Goal: Task Accomplishment & Management: Manage account settings

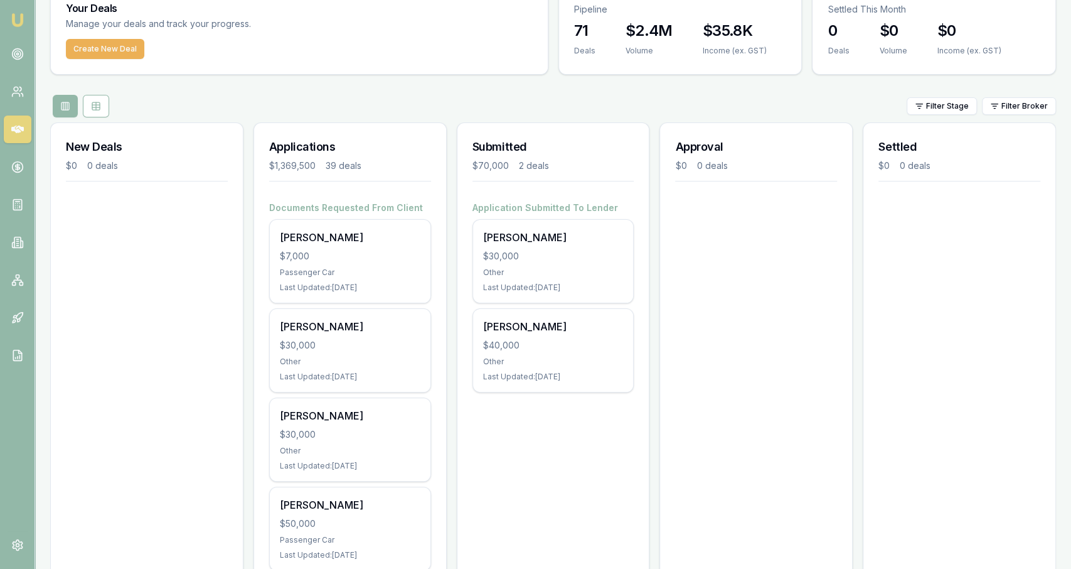
scroll to position [55, 0]
click at [7, 60] on link at bounding box center [18, 54] width 28 height 28
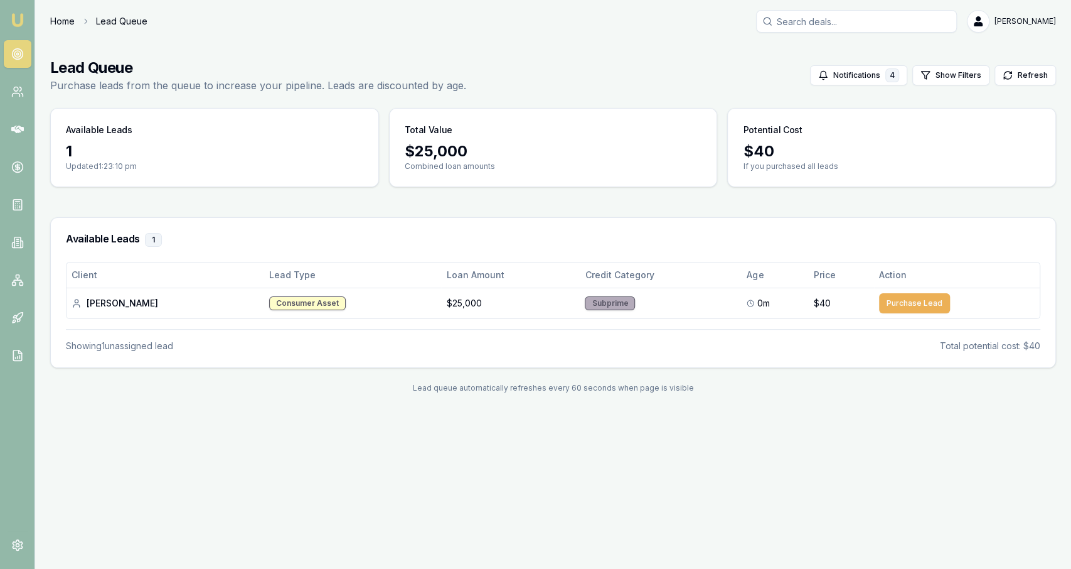
click at [61, 23] on link "Home" at bounding box center [62, 21] width 24 height 13
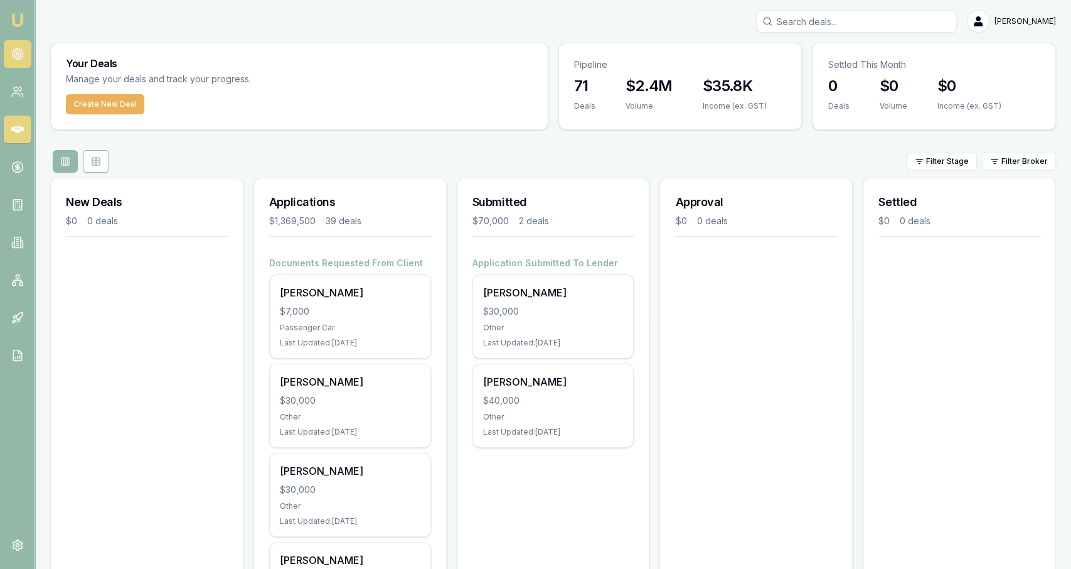
click at [9, 60] on link at bounding box center [18, 54] width 28 height 28
click at [21, 58] on circle at bounding box center [17, 54] width 11 height 11
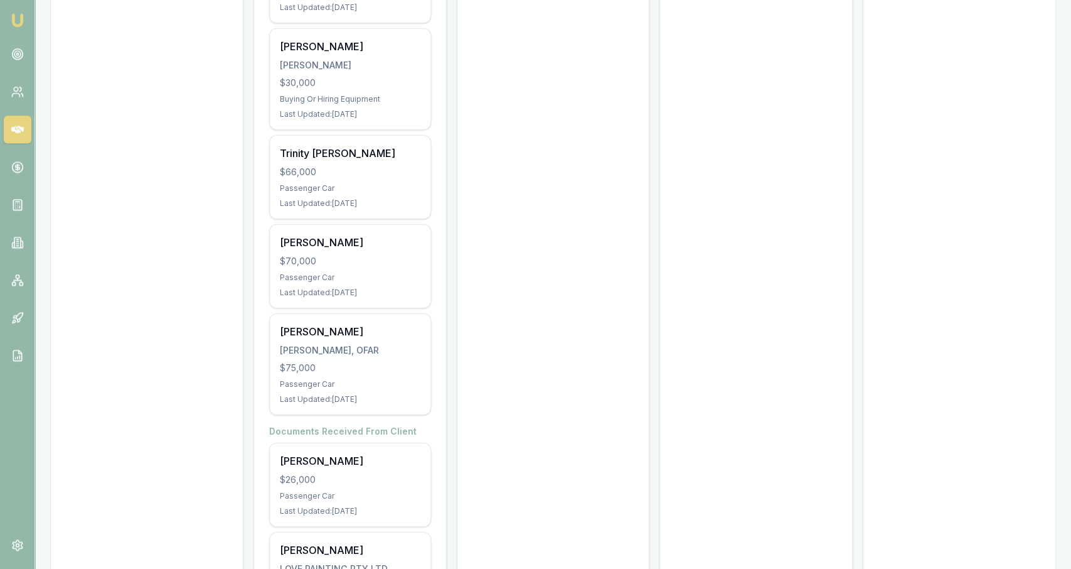
scroll to position [3322, 0]
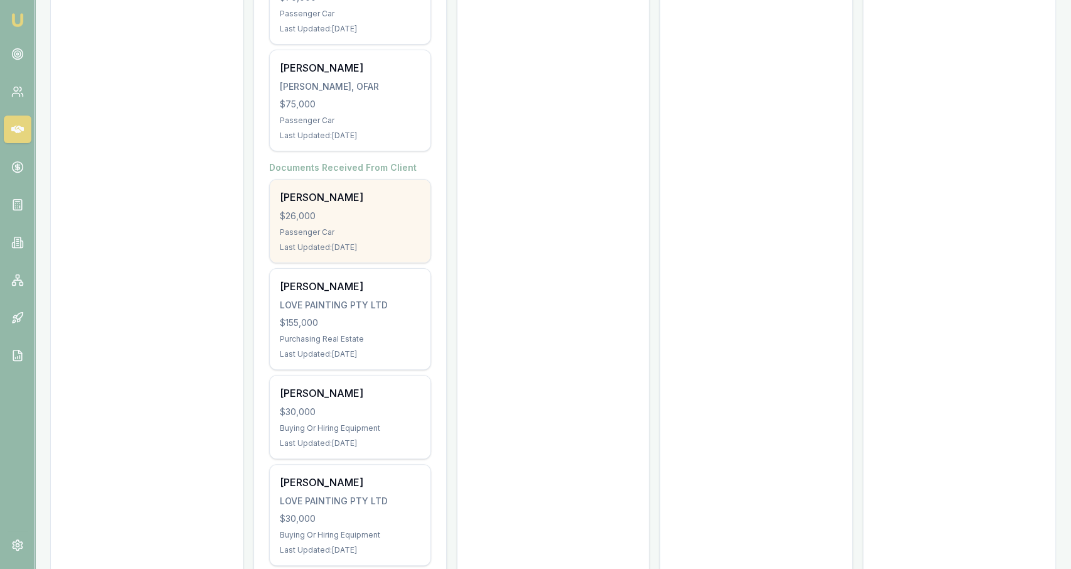
click at [421, 208] on div "Jordan Campbell $26,000 Passenger Car Last Updated: 4 days ago" at bounding box center [350, 220] width 161 height 83
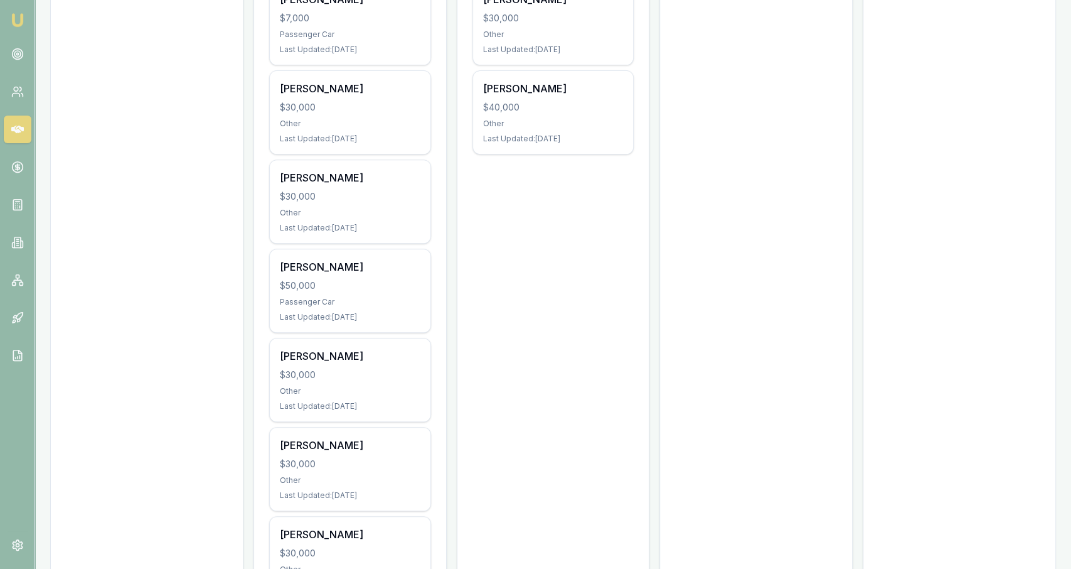
scroll to position [294, 0]
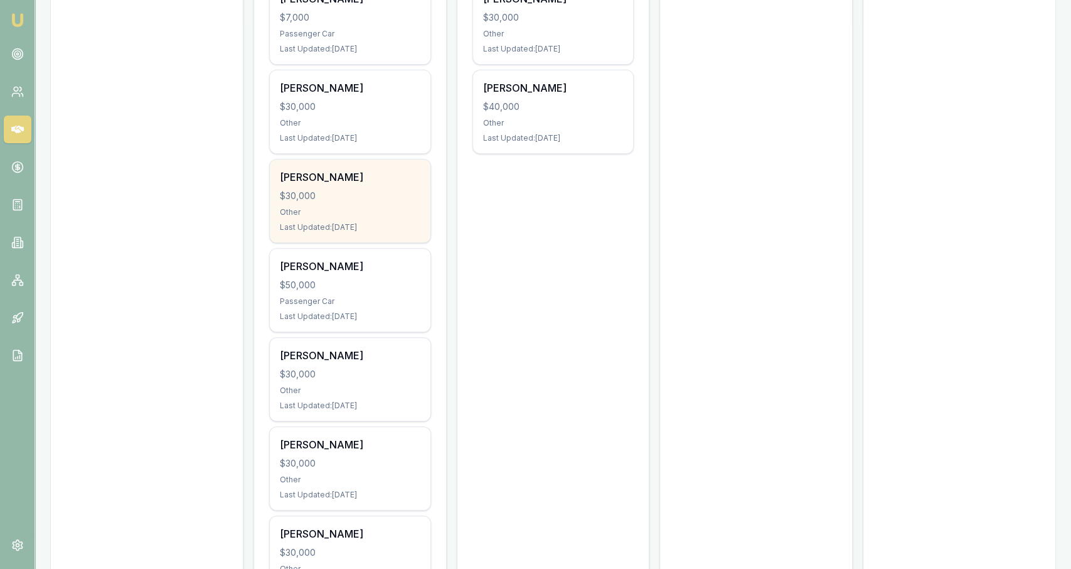
click at [407, 235] on div "Jordan Marriot $30,000 Other Last Updated: 5 days ago" at bounding box center [350, 200] width 161 height 83
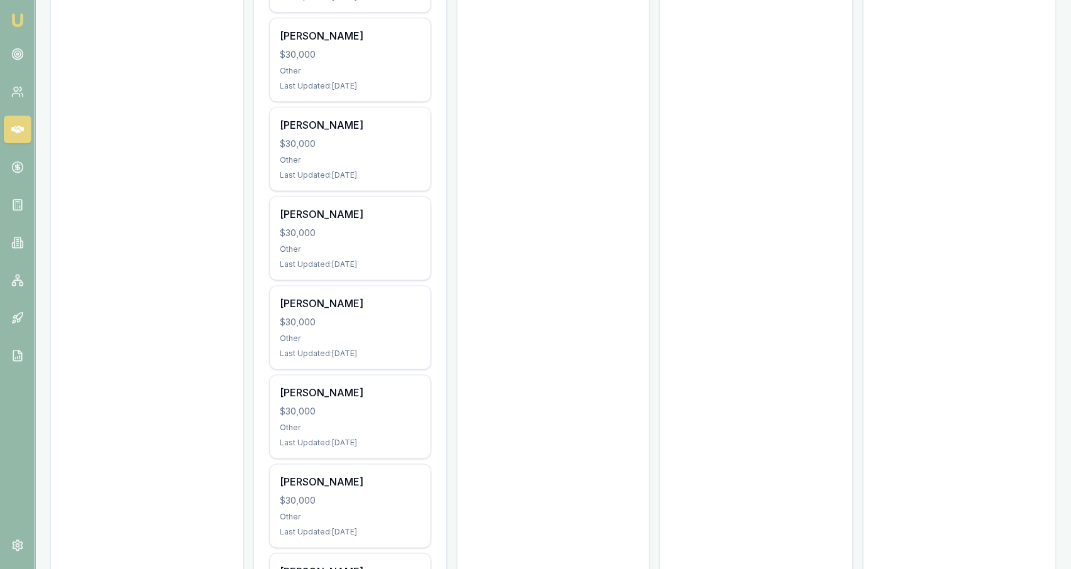
scroll to position [0, 0]
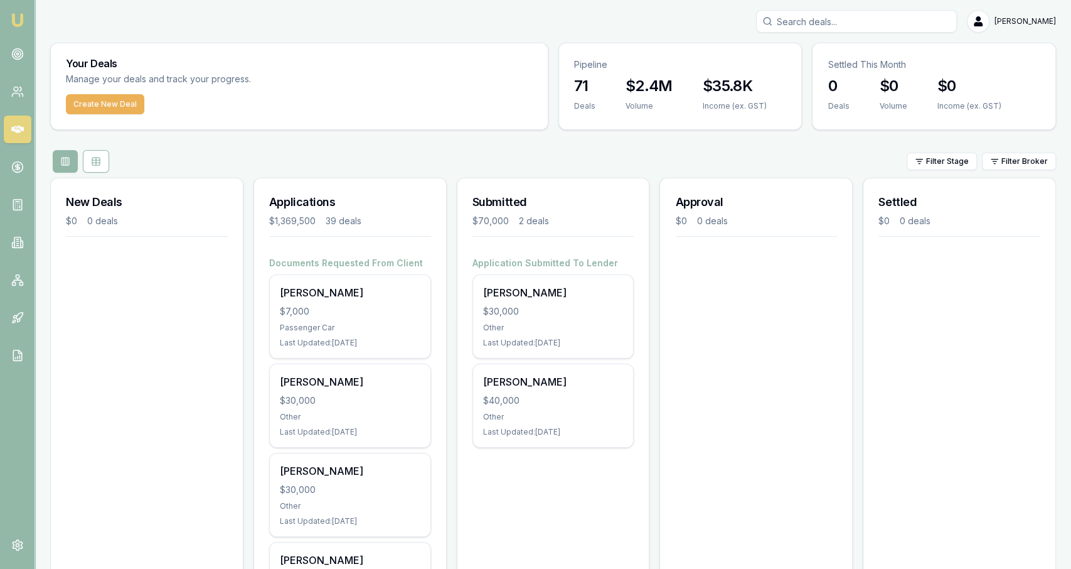
click at [864, 28] on input "Search deals" at bounding box center [856, 21] width 201 height 23
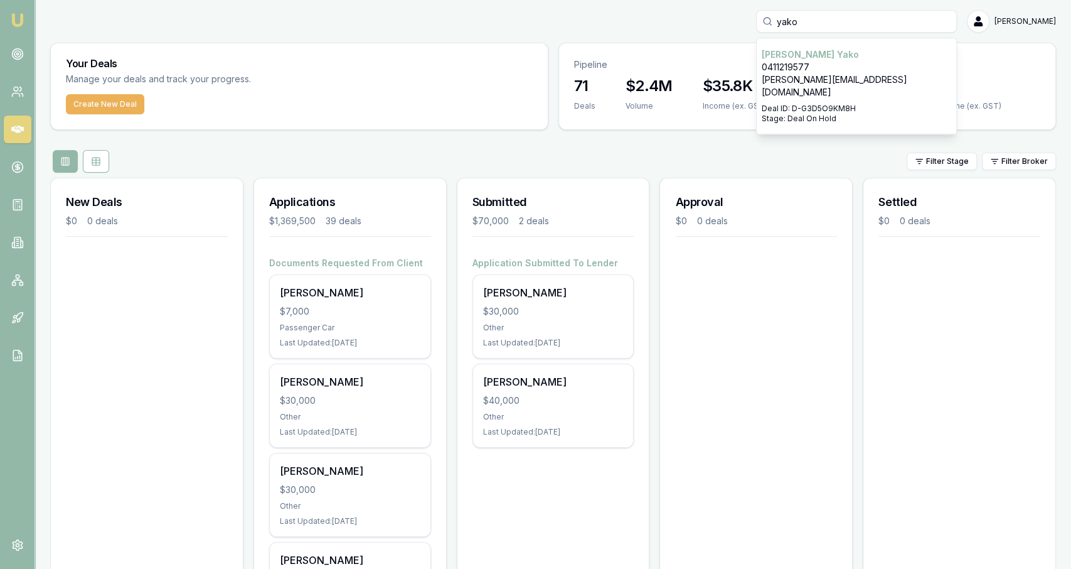
type input "yako"
click at [912, 63] on p "0411219577" at bounding box center [857, 67] width 190 height 13
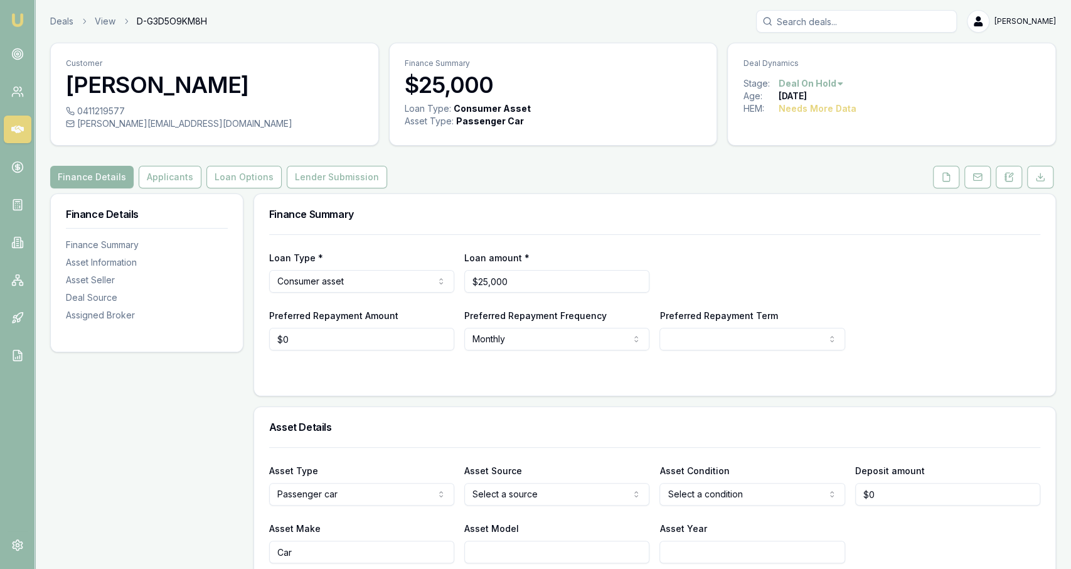
click at [830, 83] on html "Emu Broker Deals View D-G3D5O9KM8H Jackson Fanfulla Toggle Menu Customer Edward…" at bounding box center [535, 284] width 1071 height 569
click at [900, 186] on html "Emu Broker Deals View D-G3D5O9KM8H Jackson Fanfulla Toggle Menu Customer Edward…" at bounding box center [535, 284] width 1071 height 569
click at [981, 178] on rect at bounding box center [977, 177] width 8 height 7
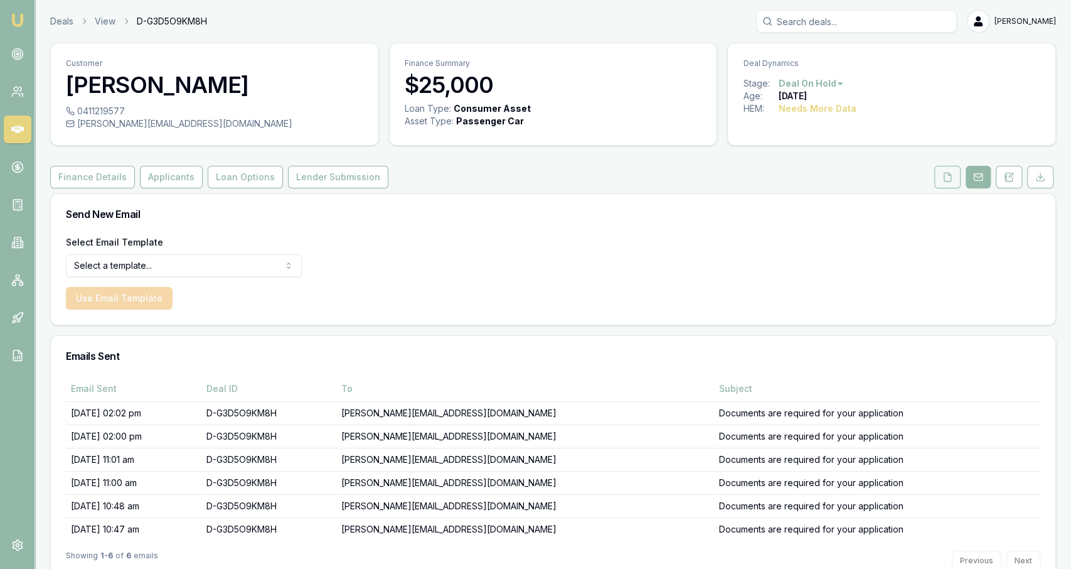
click at [956, 176] on button at bounding box center [947, 177] width 26 height 23
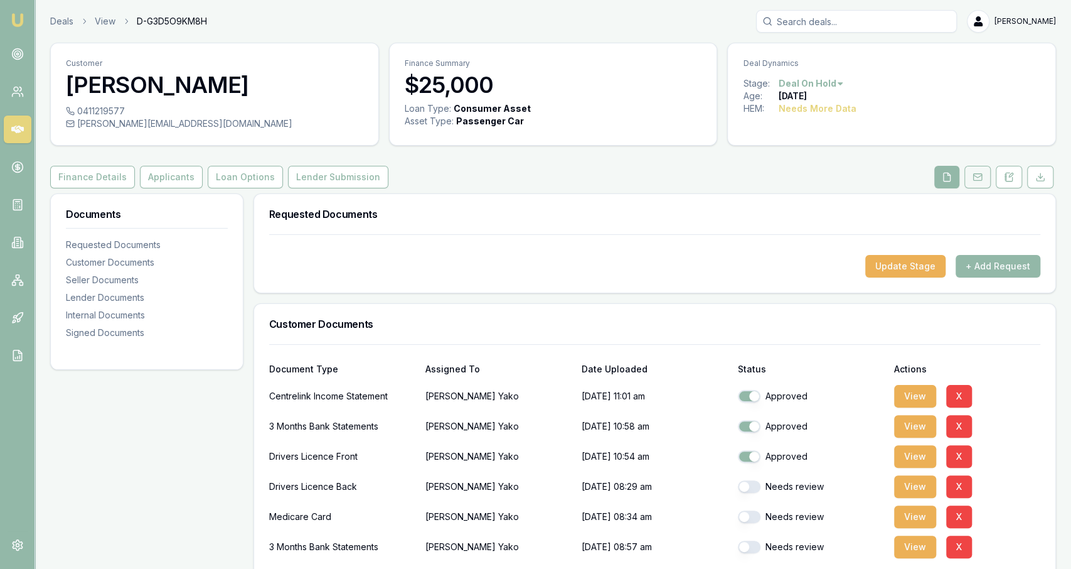
click at [984, 184] on button at bounding box center [977, 177] width 26 height 23
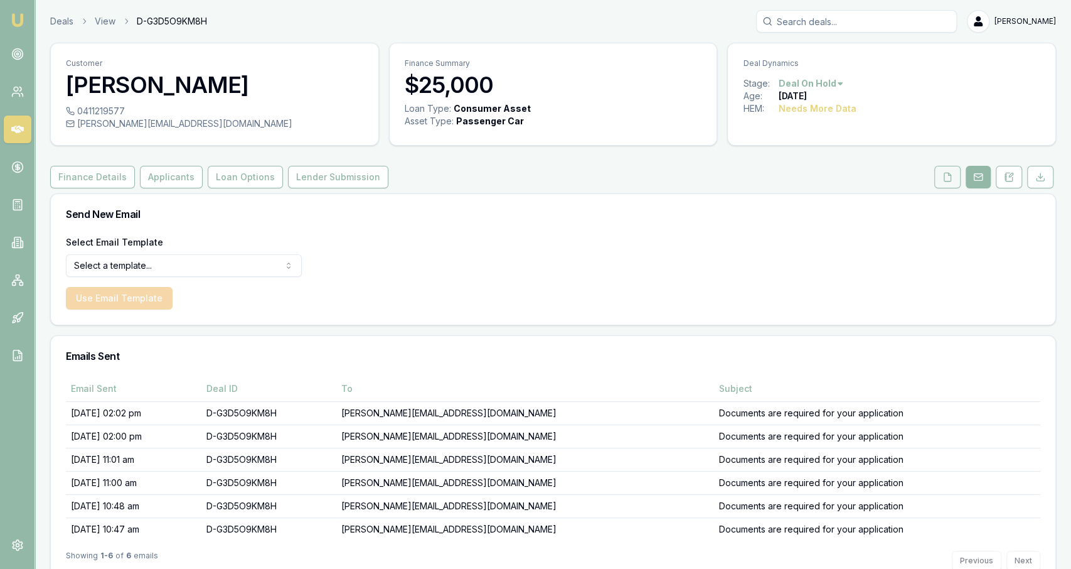
click at [958, 181] on button at bounding box center [947, 177] width 26 height 23
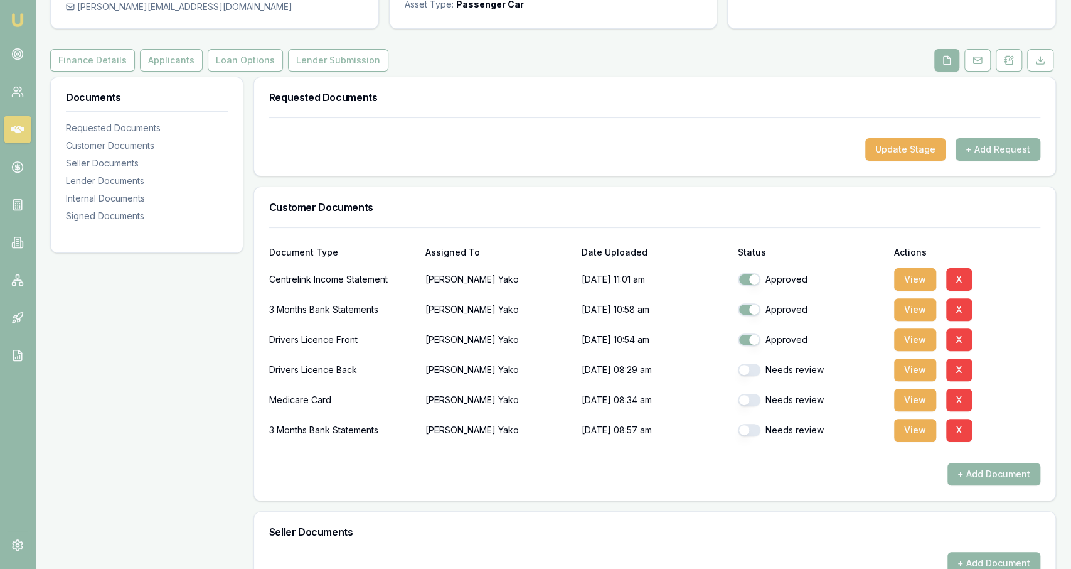
scroll to position [117, 0]
click at [910, 432] on button "View" at bounding box center [915, 430] width 42 height 23
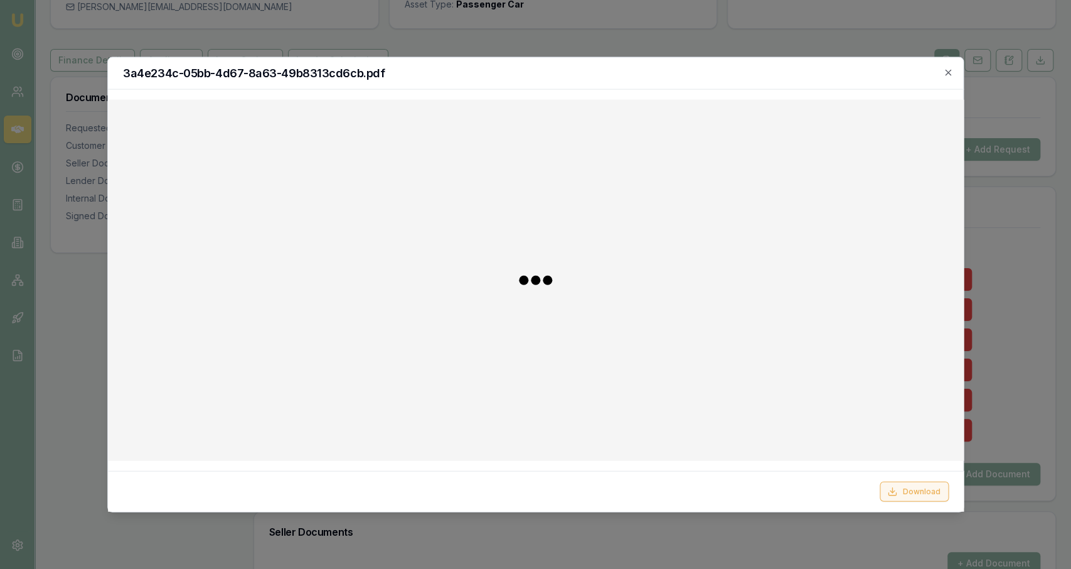
click at [922, 496] on button "Download" at bounding box center [913, 491] width 69 height 20
click at [947, 67] on div "3a4e234c-05bb-4d67-8a63-49b8313cd6cb.pdf" at bounding box center [536, 74] width 856 height 32
click at [952, 73] on icon "button" at bounding box center [948, 73] width 10 height 10
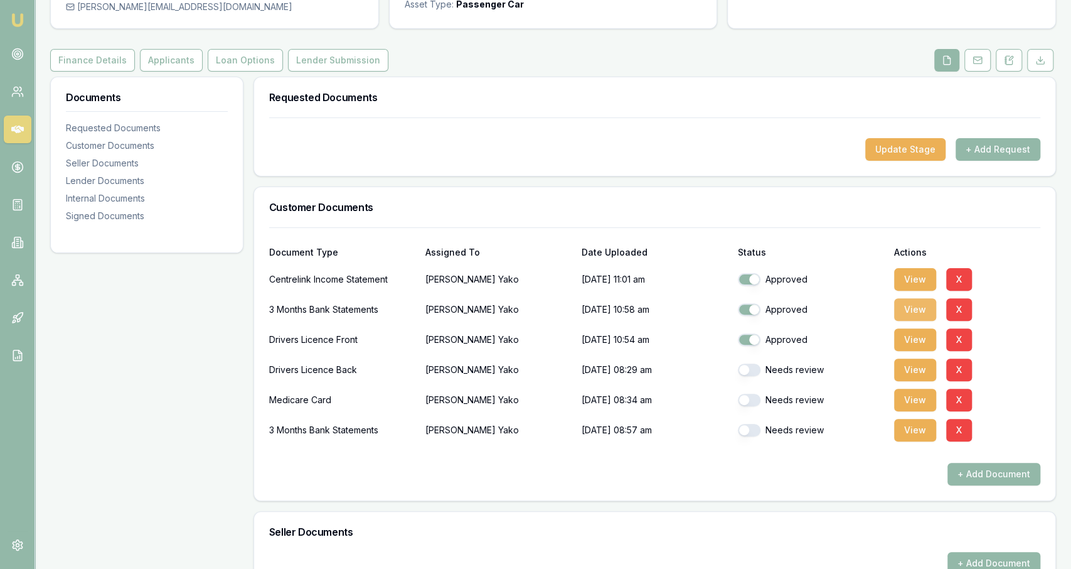
click at [919, 309] on button "View" at bounding box center [915, 309] width 42 height 23
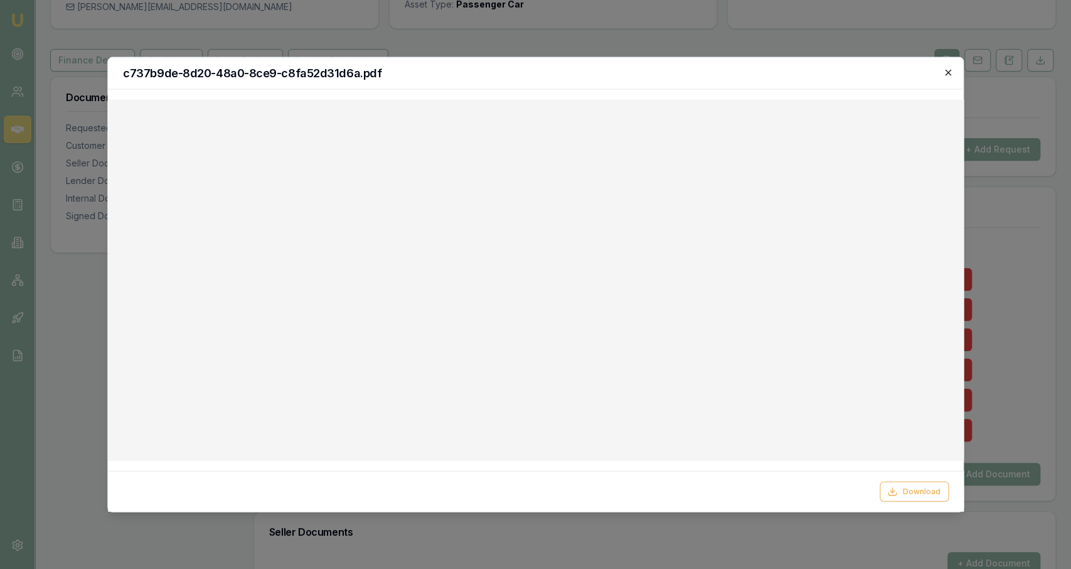
click at [946, 71] on icon "button" at bounding box center [948, 73] width 10 height 10
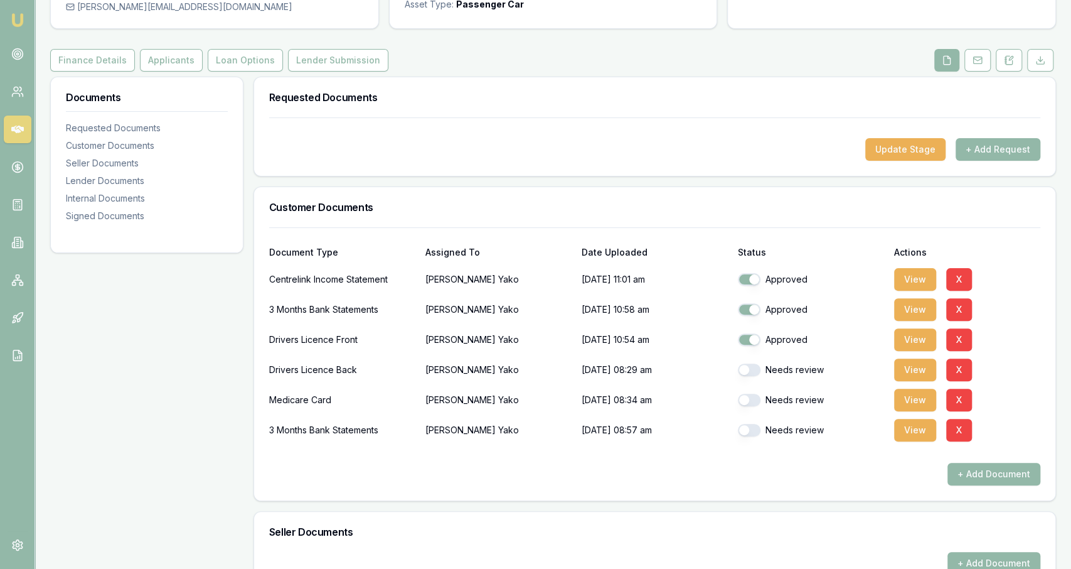
scroll to position [0, 0]
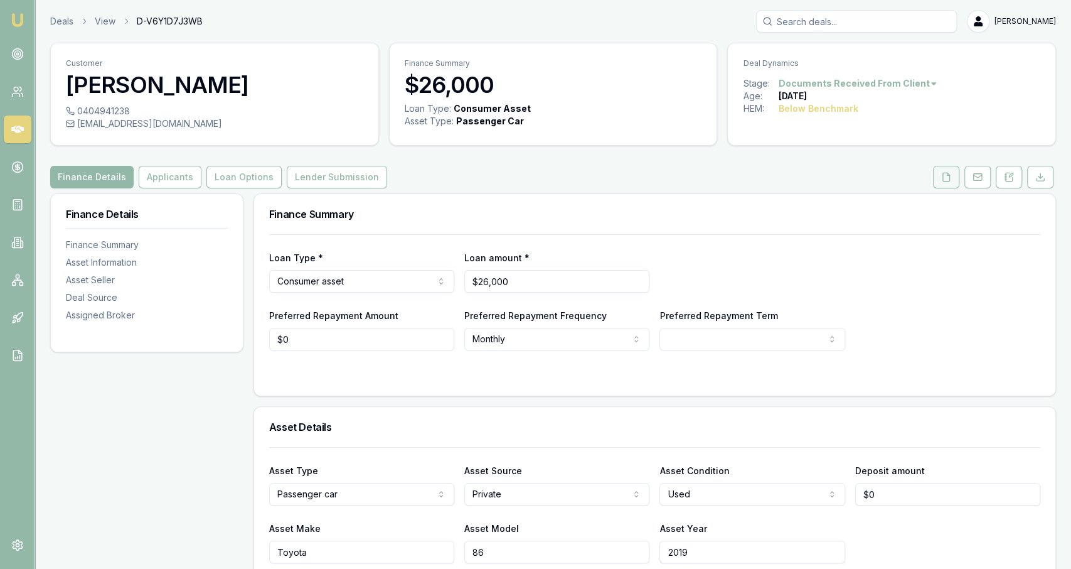
click at [945, 183] on button at bounding box center [946, 177] width 26 height 23
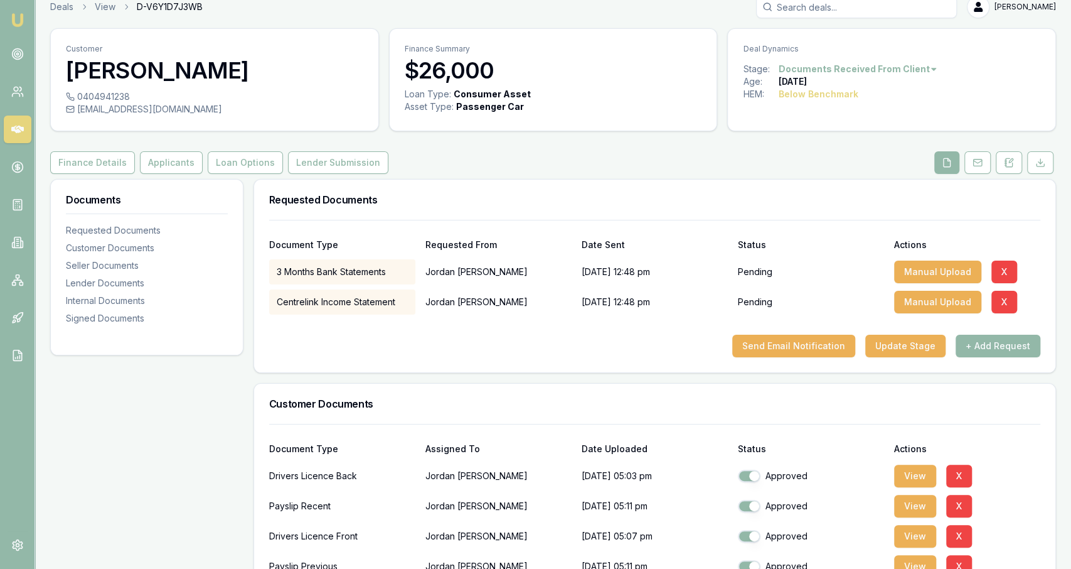
scroll to position [10, 0]
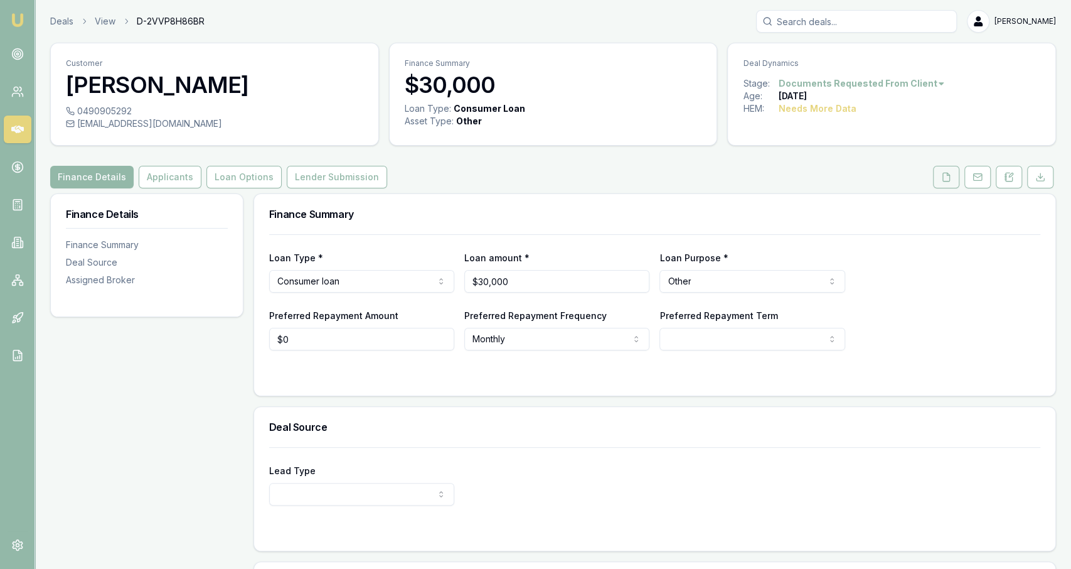
click at [949, 184] on button at bounding box center [946, 177] width 26 height 23
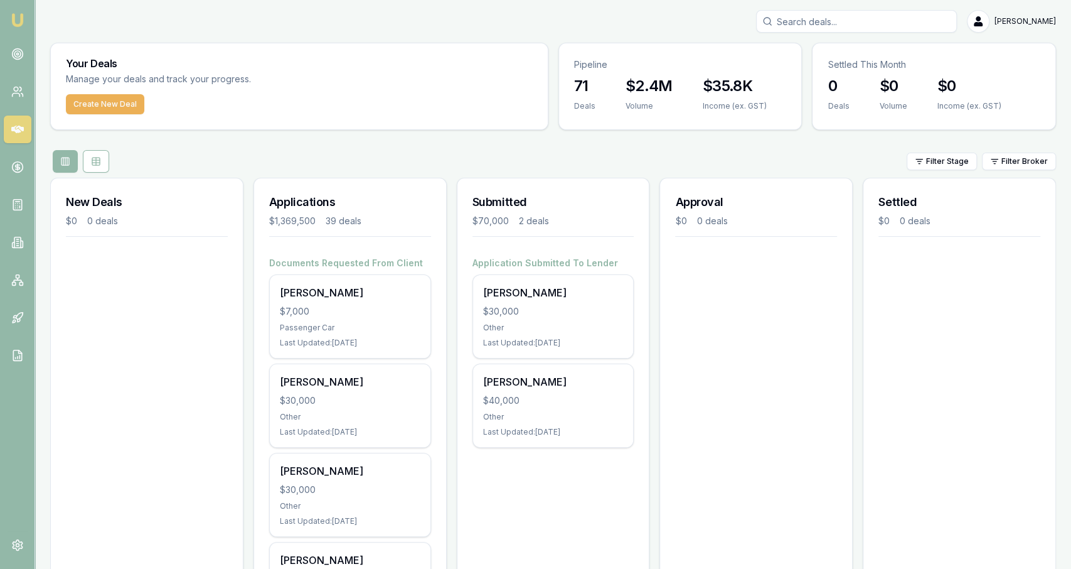
click at [822, 26] on input "Search deals" at bounding box center [856, 21] width 201 height 23
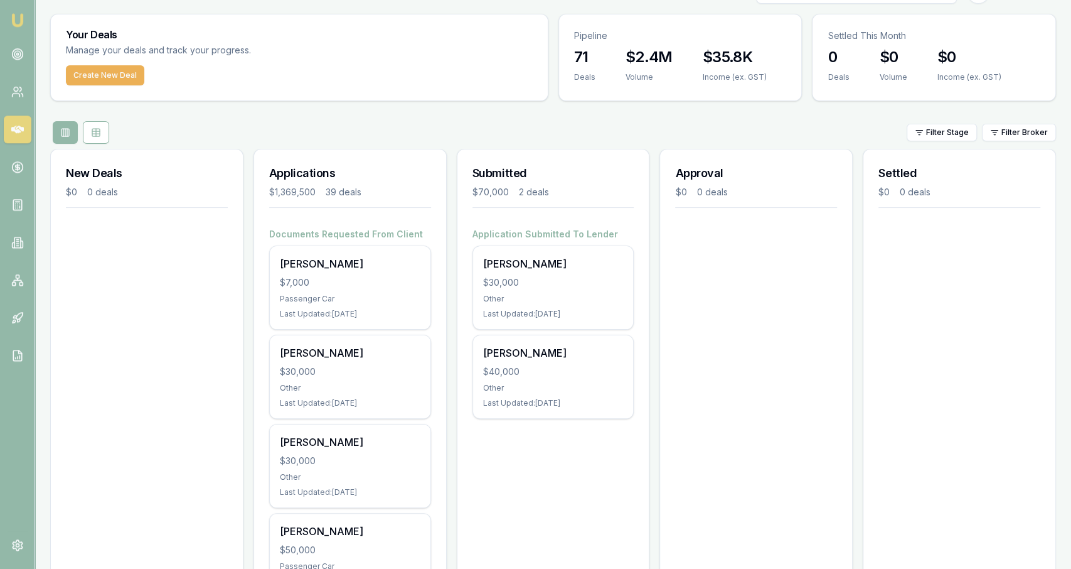
scroll to position [29, 0]
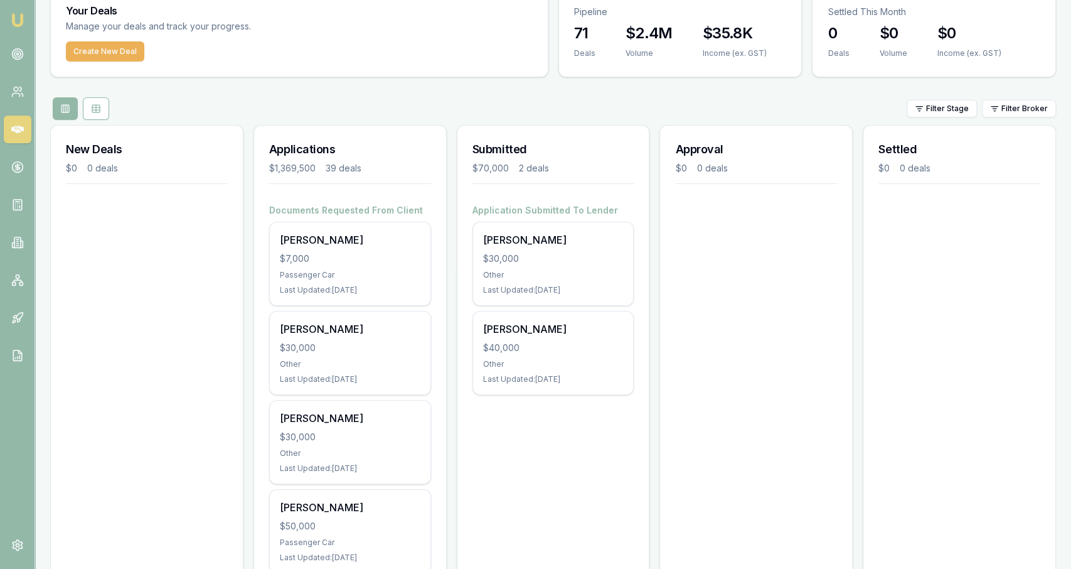
scroll to position [0, 0]
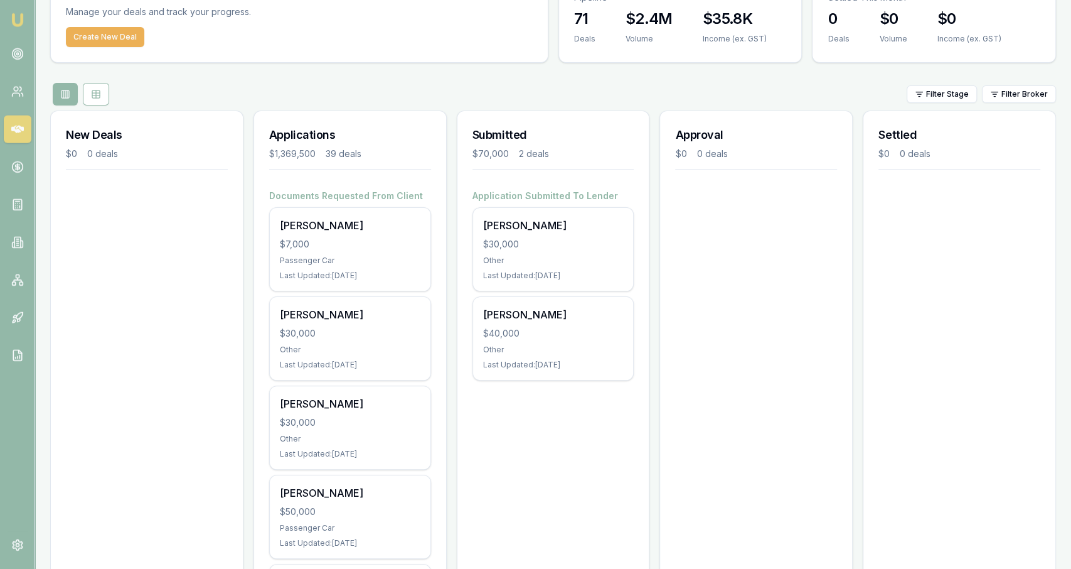
scroll to position [67, 0]
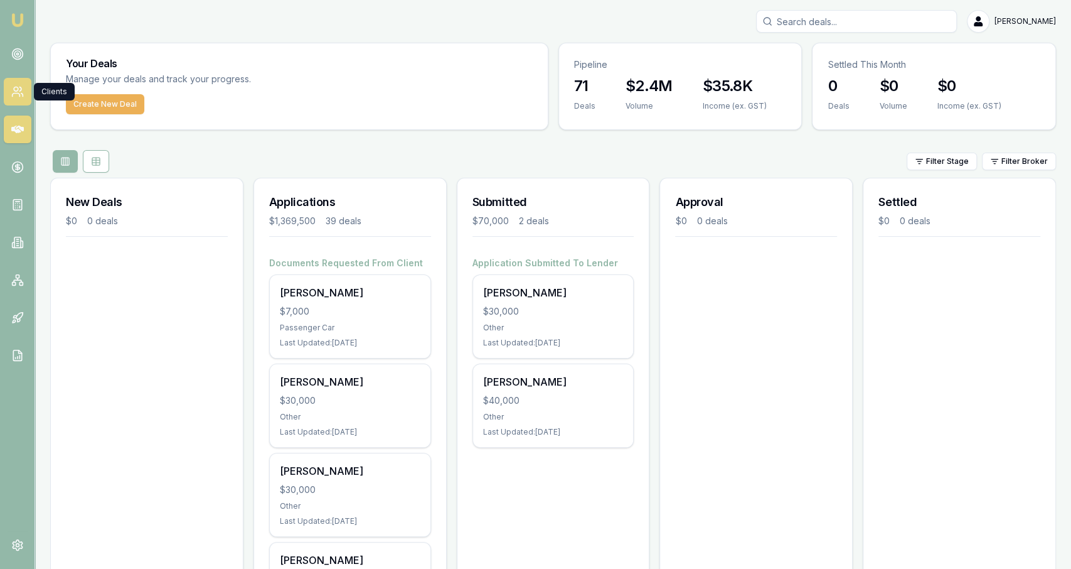
click at [21, 99] on link at bounding box center [18, 92] width 28 height 28
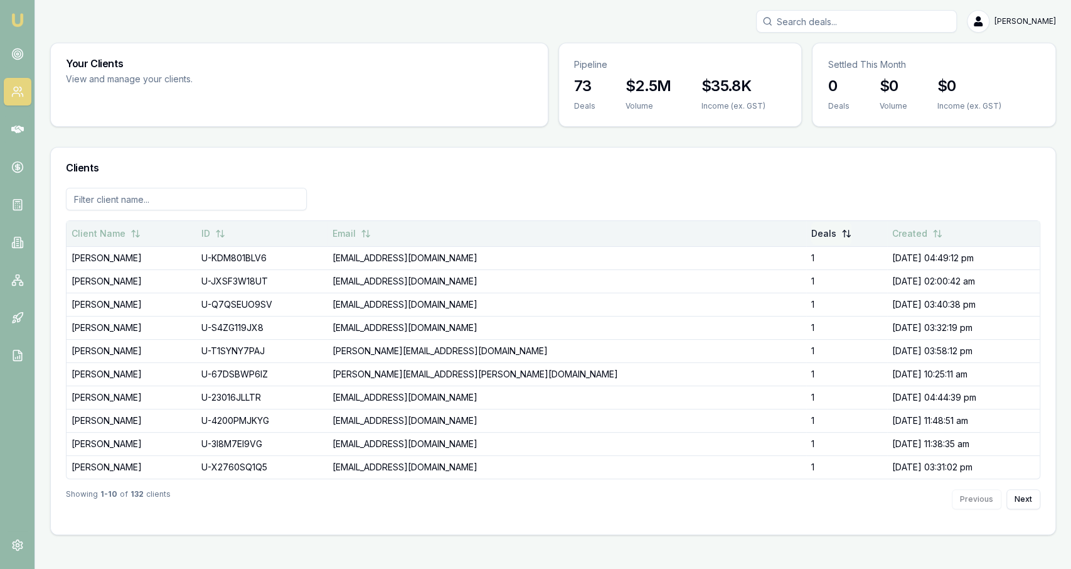
click at [811, 236] on button "Deals" at bounding box center [831, 233] width 40 height 23
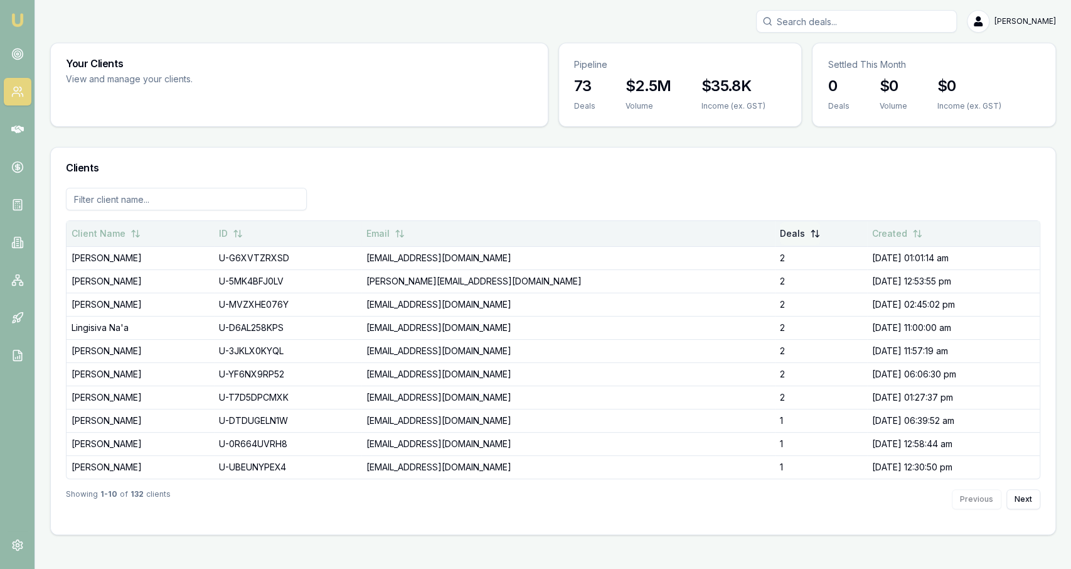
click at [780, 236] on button "Deals" at bounding box center [800, 233] width 40 height 23
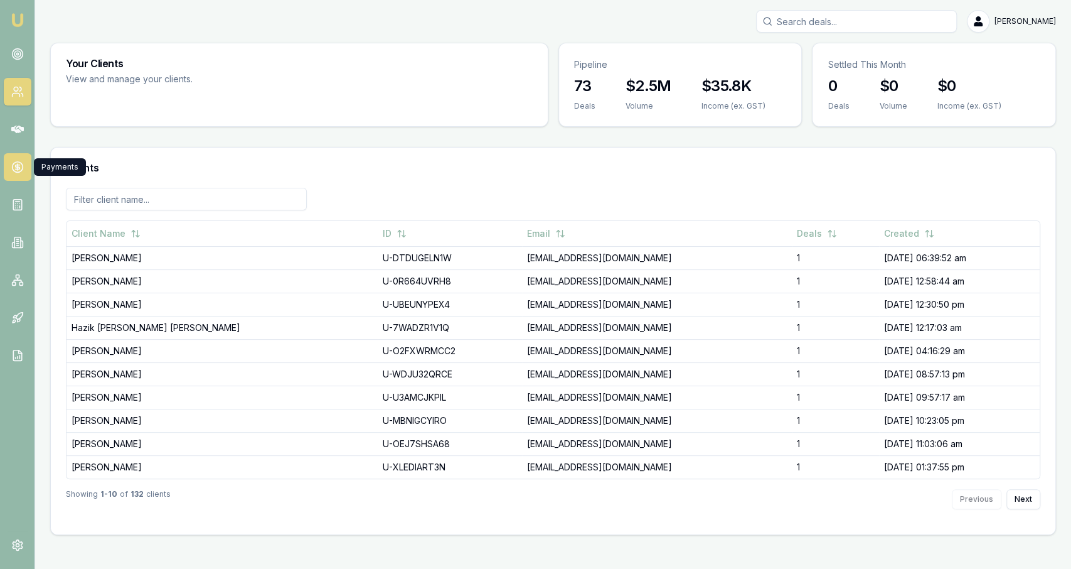
click at [20, 159] on link at bounding box center [18, 167] width 28 height 28
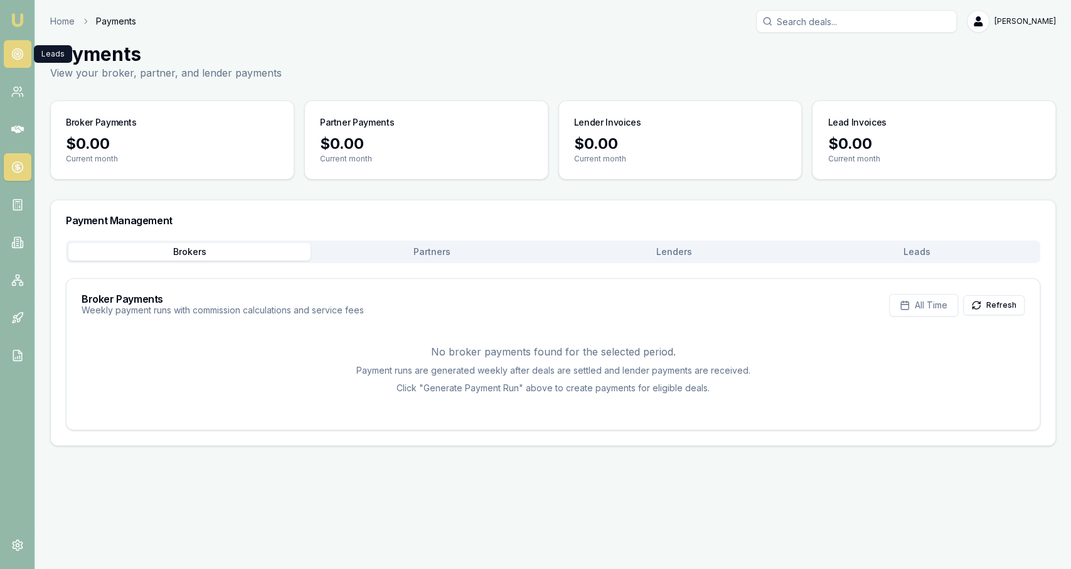
click at [16, 51] on icon at bounding box center [17, 54] width 13 height 13
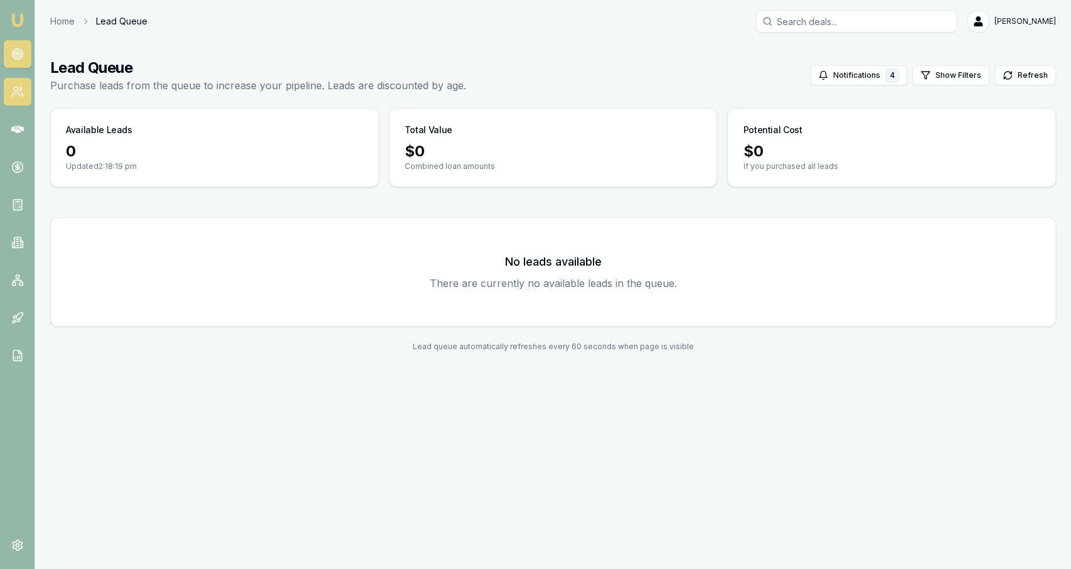
click at [14, 85] on link at bounding box center [18, 92] width 28 height 28
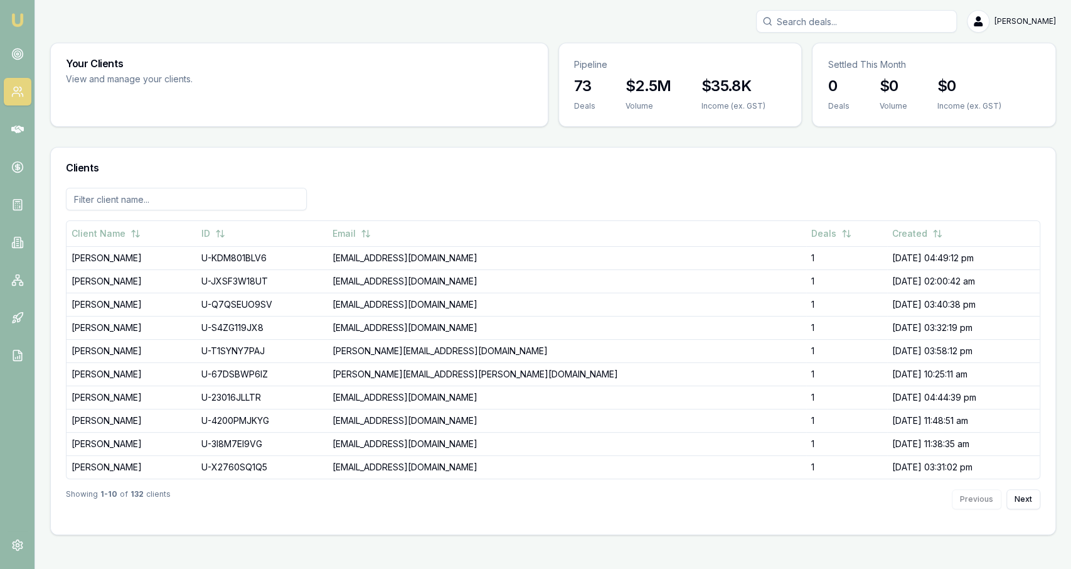
click at [14, 21] on img at bounding box center [17, 20] width 15 height 15
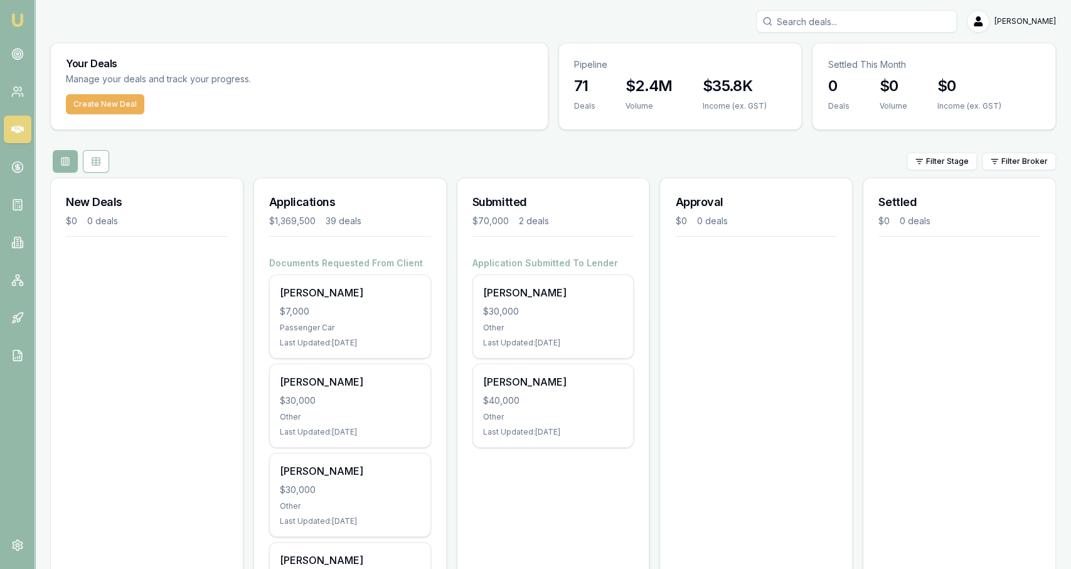
click at [883, 30] on input "Search deals" at bounding box center [856, 21] width 201 height 23
click at [751, 100] on div "$35.8K Income (ex. GST)" at bounding box center [735, 101] width 94 height 50
click at [94, 160] on icon at bounding box center [96, 160] width 8 height 0
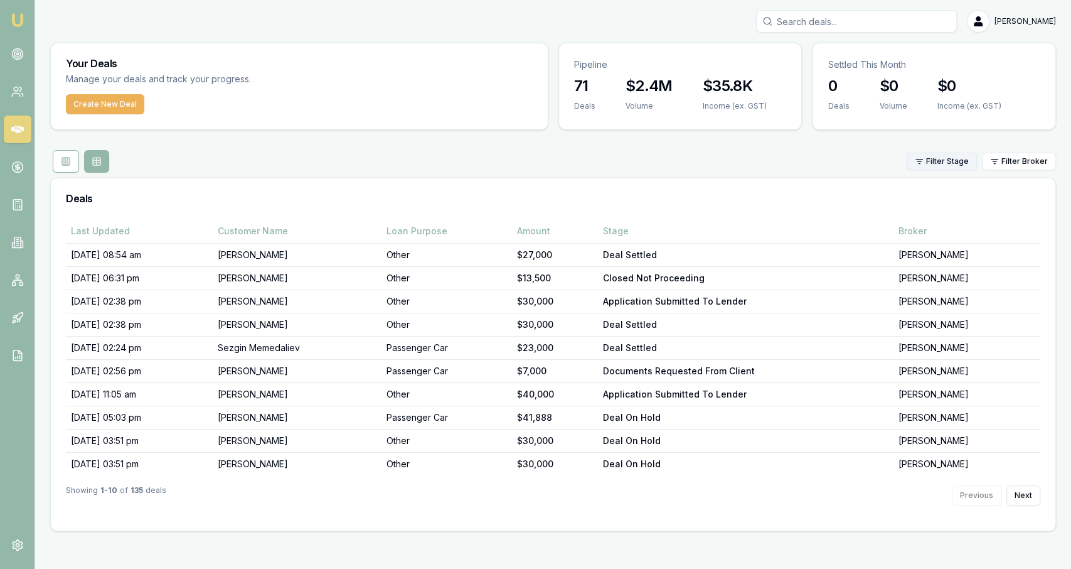
click at [959, 156] on html "Emu Broker Jackson Fanfulla Toggle Menu Your Deals Manage your deals and track …" at bounding box center [535, 284] width 1071 height 569
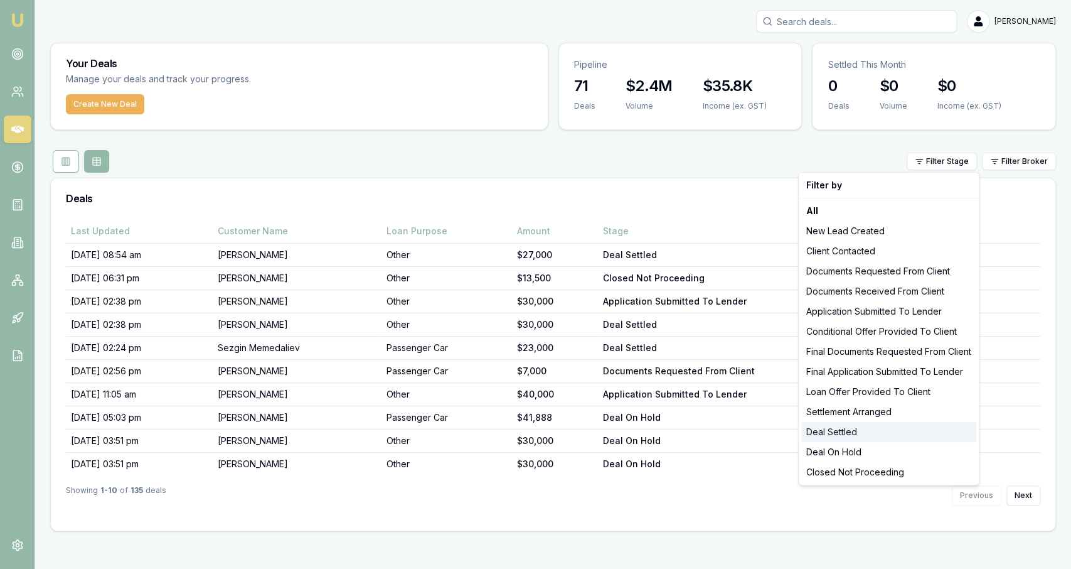
click at [855, 436] on div "Deal Settled" at bounding box center [888, 432] width 175 height 20
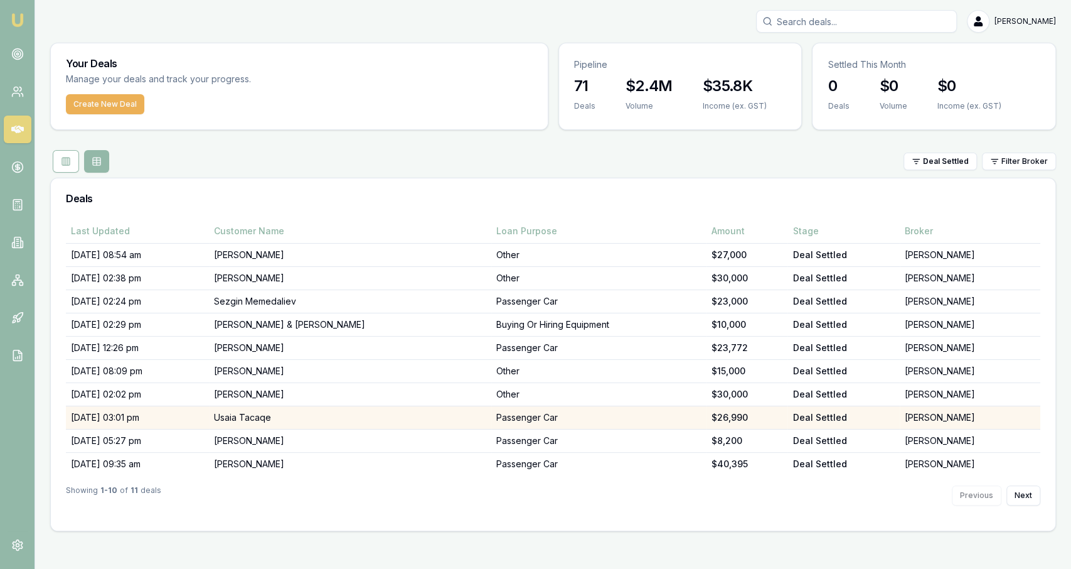
click at [693, 412] on td "Passenger Car" at bounding box center [598, 417] width 215 height 23
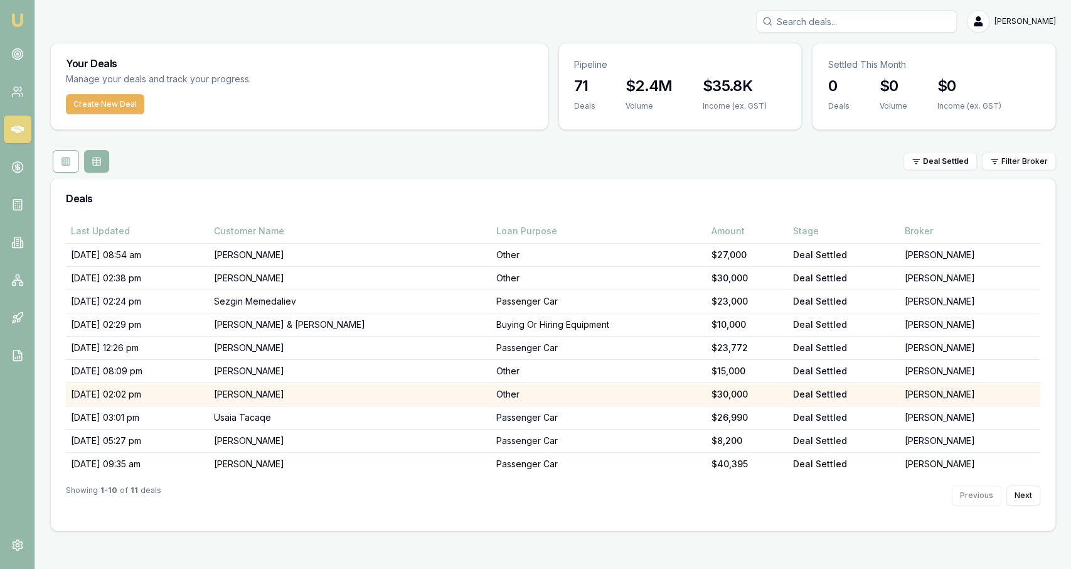
click at [373, 390] on td "Ryan O'Connor" at bounding box center [350, 394] width 282 height 23
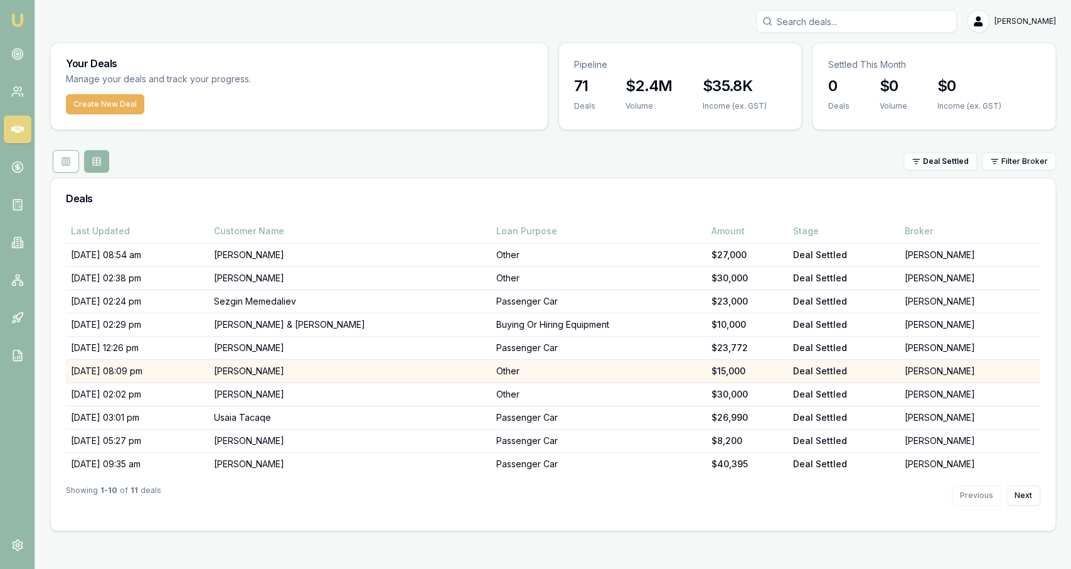
click at [351, 370] on td "[PERSON_NAME]" at bounding box center [350, 371] width 282 height 23
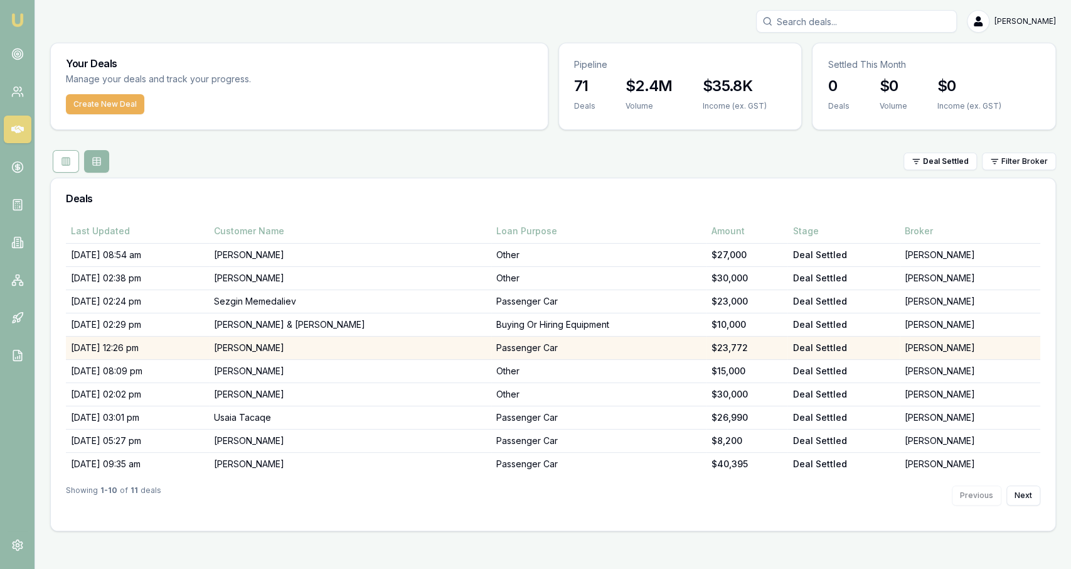
click at [344, 346] on td "Sinaver Sherifi" at bounding box center [350, 347] width 282 height 23
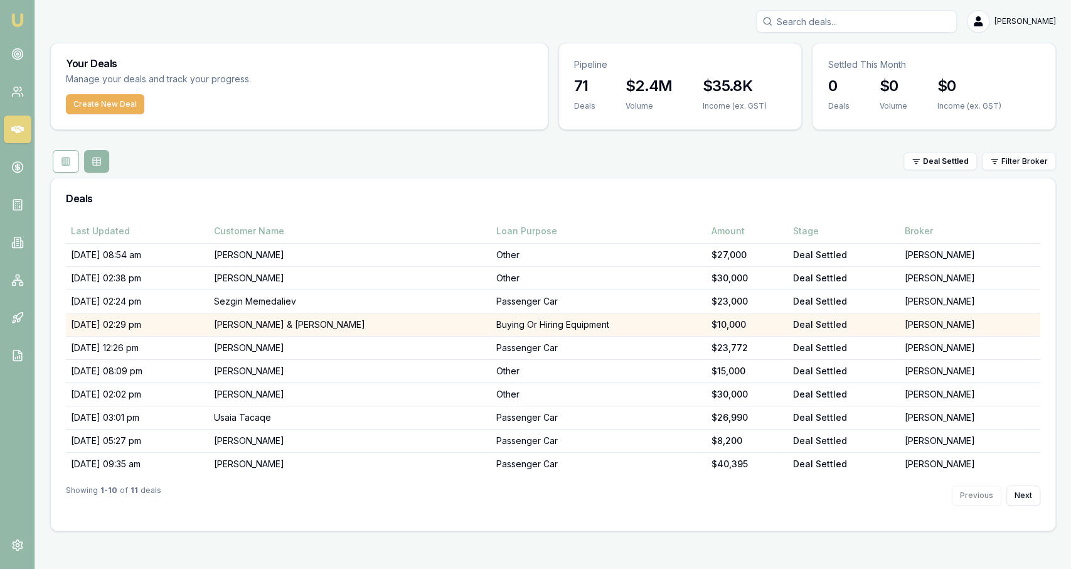
click at [325, 318] on td "M.R GROSVENOR & T.R GROSVENOR" at bounding box center [350, 324] width 282 height 23
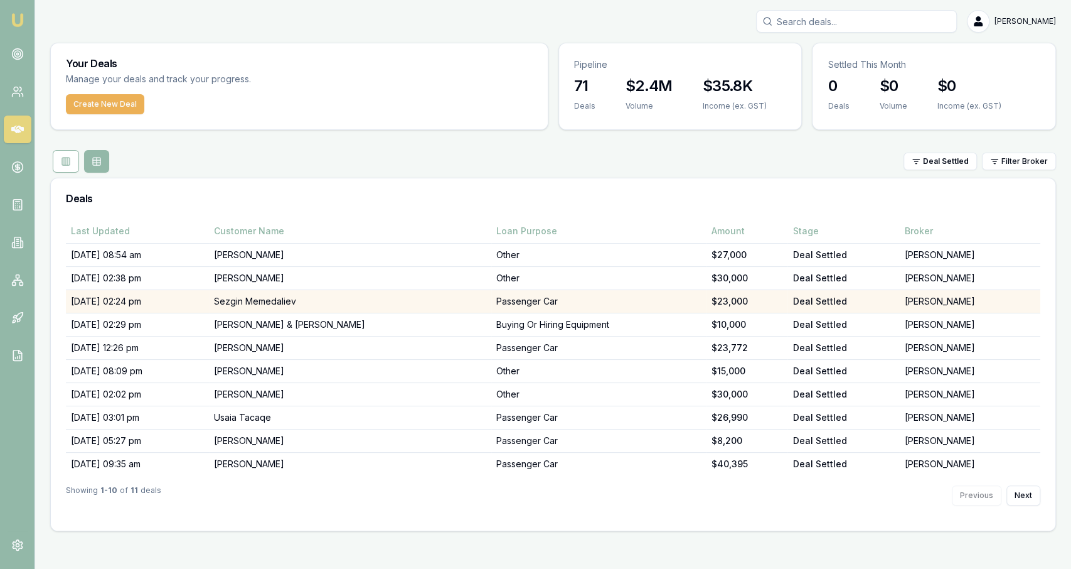
click at [267, 301] on td "Sezgin Memedaliev" at bounding box center [350, 301] width 282 height 23
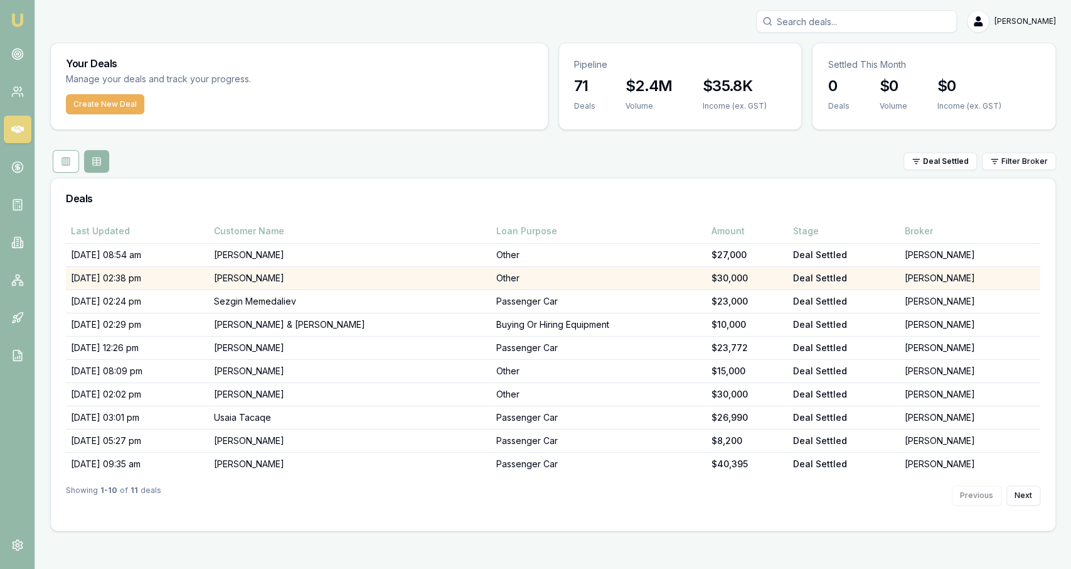
click at [263, 280] on td "Daniel Sharp" at bounding box center [350, 278] width 282 height 23
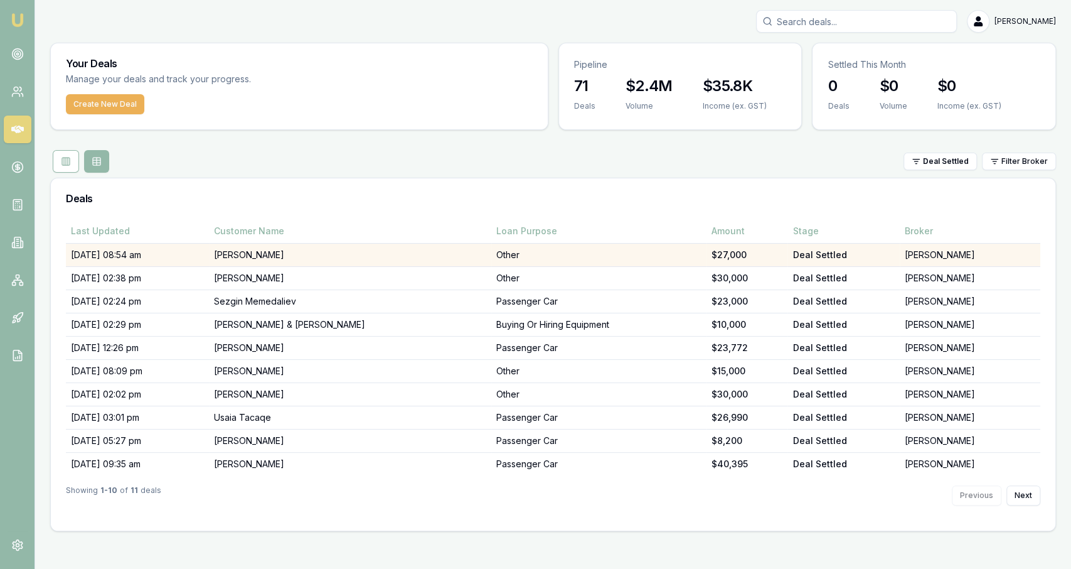
click at [248, 255] on td "Benjamin Newman" at bounding box center [350, 254] width 282 height 23
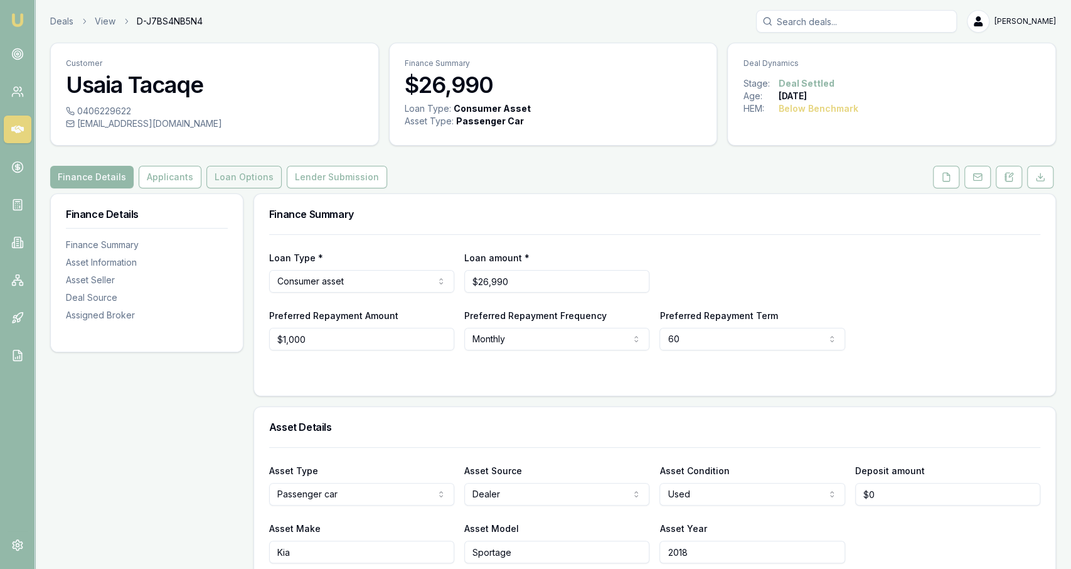
click at [227, 183] on button "Loan Options" at bounding box center [243, 177] width 75 height 23
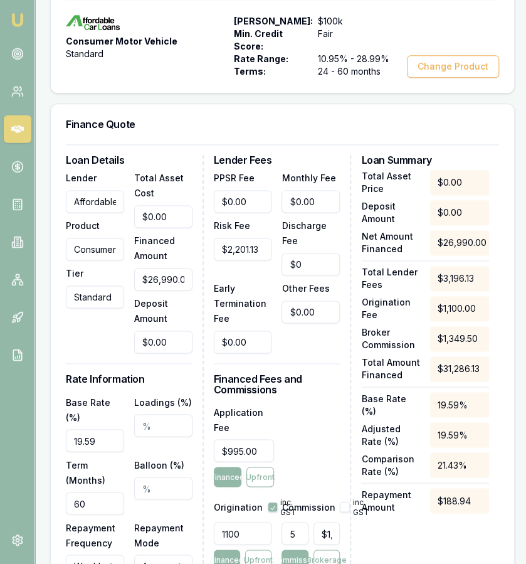
scroll to position [420, 0]
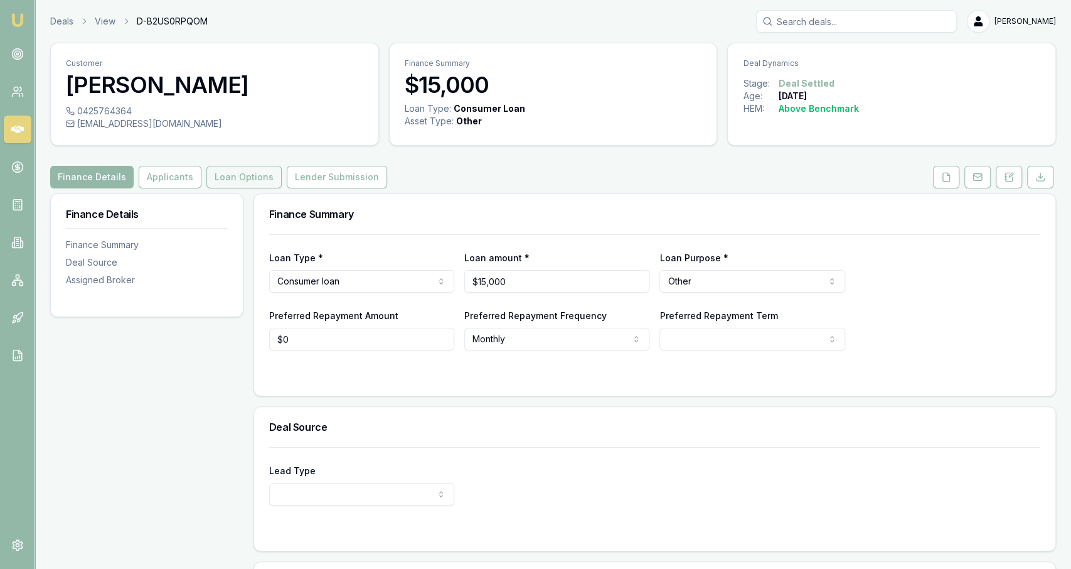
click at [234, 174] on button "Loan Options" at bounding box center [243, 177] width 75 height 23
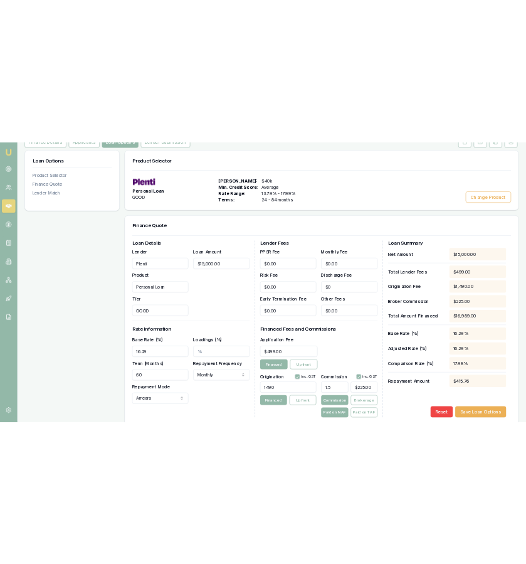
scroll to position [178, 0]
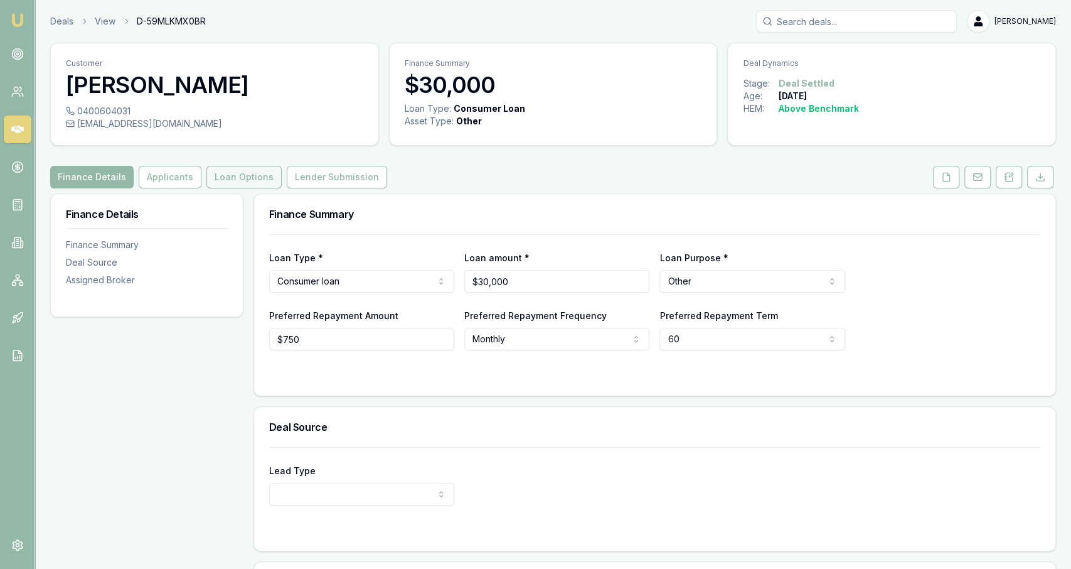
click at [238, 183] on button "Loan Options" at bounding box center [243, 177] width 75 height 23
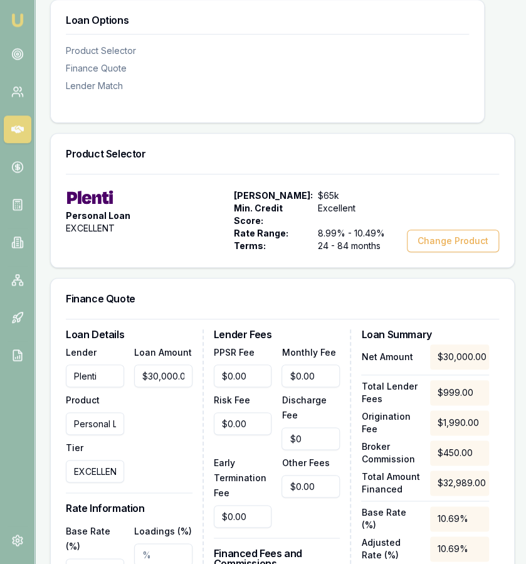
scroll to position [240, 0]
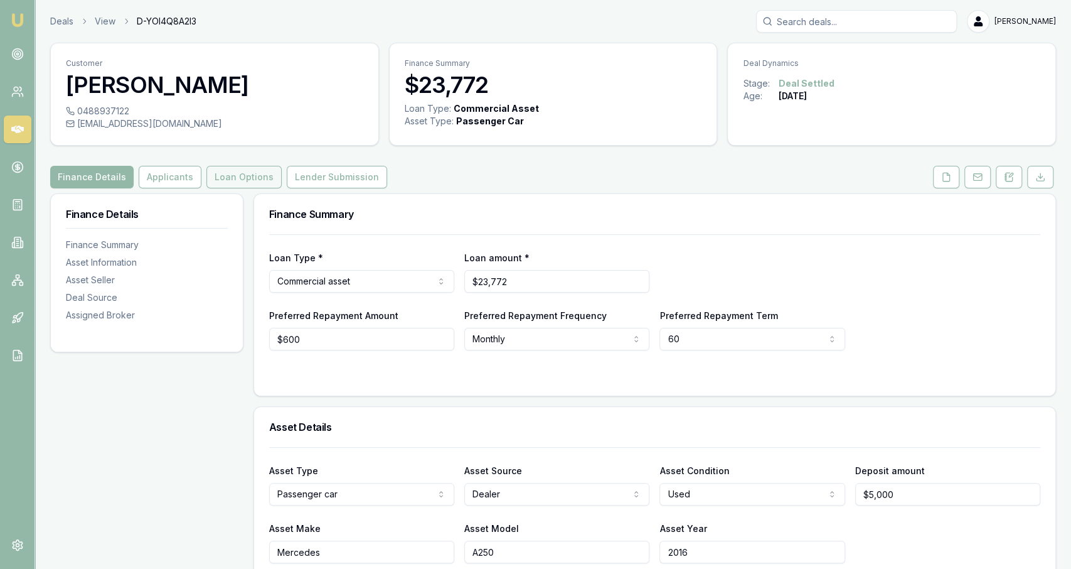
click at [247, 173] on button "Loan Options" at bounding box center [243, 177] width 75 height 23
click at [248, 184] on button "Loan Options" at bounding box center [243, 177] width 75 height 23
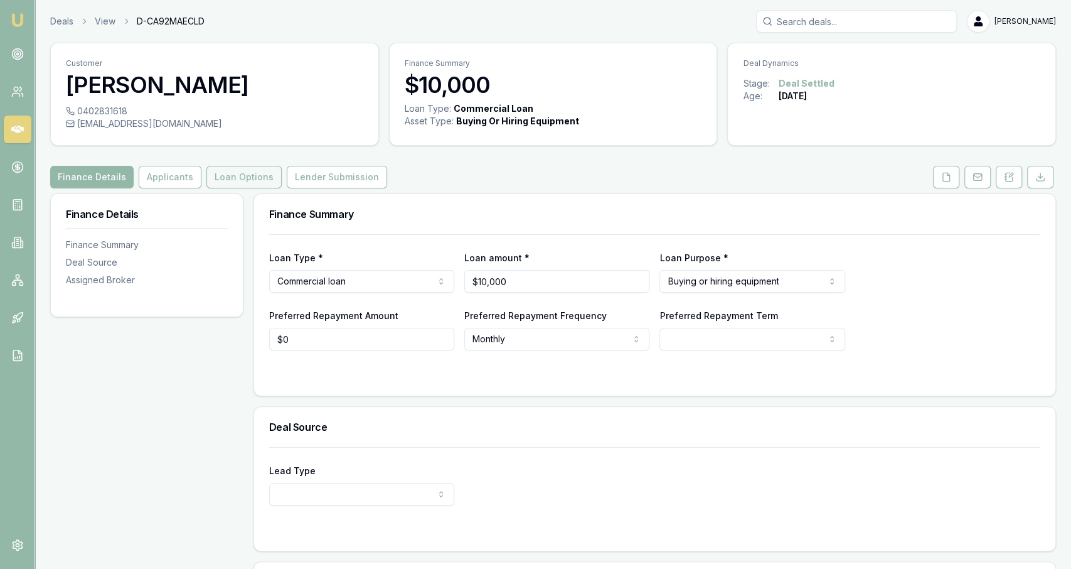
click at [222, 175] on button "Loan Options" at bounding box center [243, 177] width 75 height 23
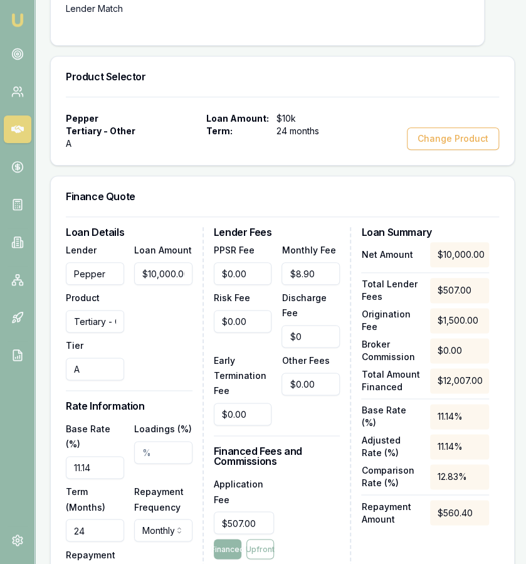
scroll to position [294, 0]
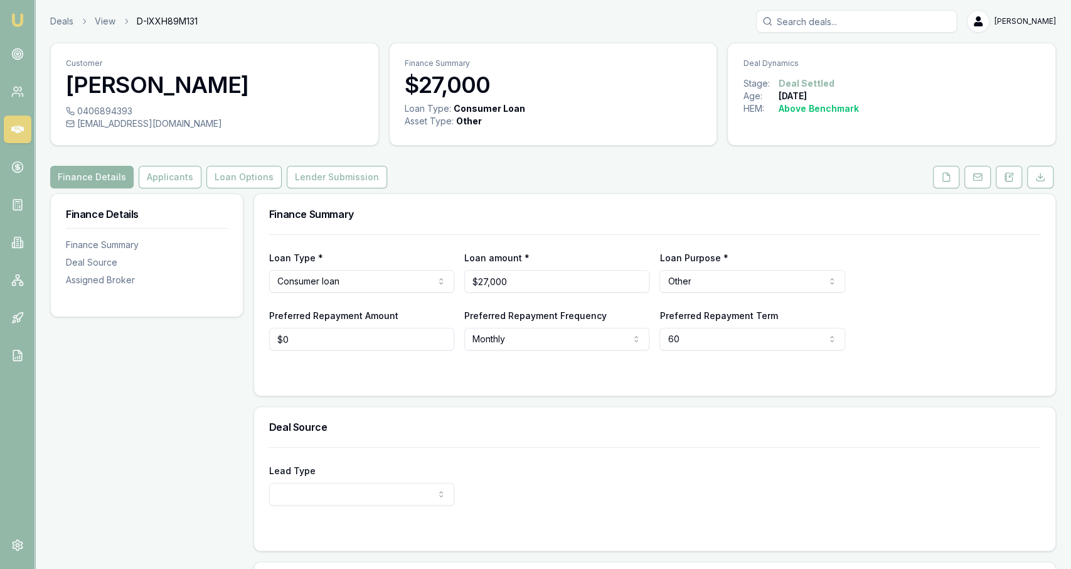
scroll to position [31, 0]
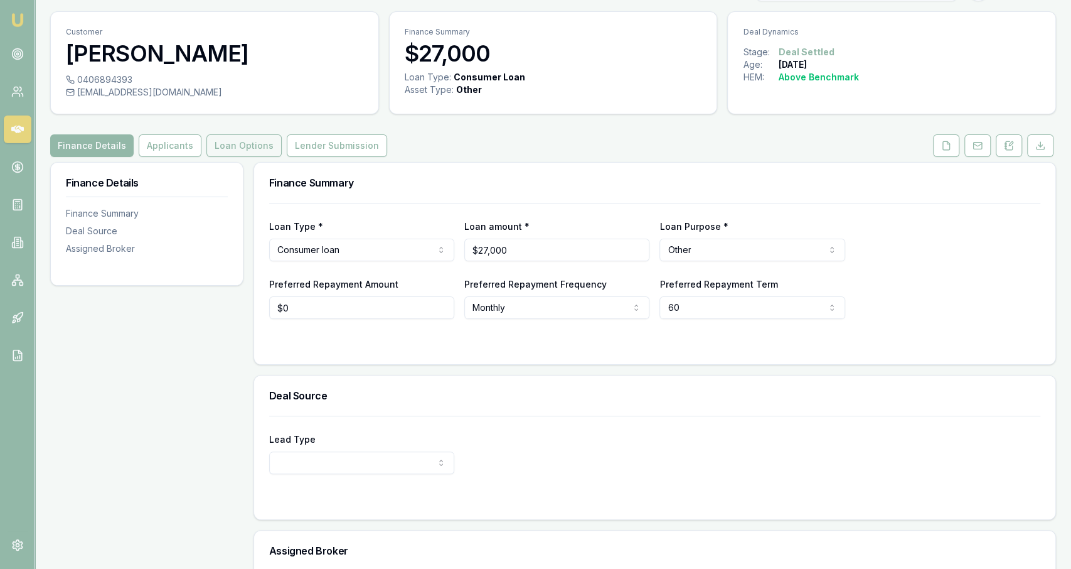
click at [243, 146] on button "Loan Options" at bounding box center [243, 145] width 75 height 23
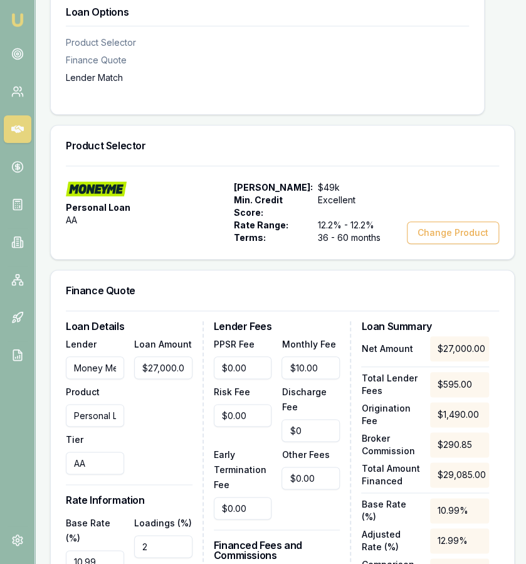
scroll to position [215, 0]
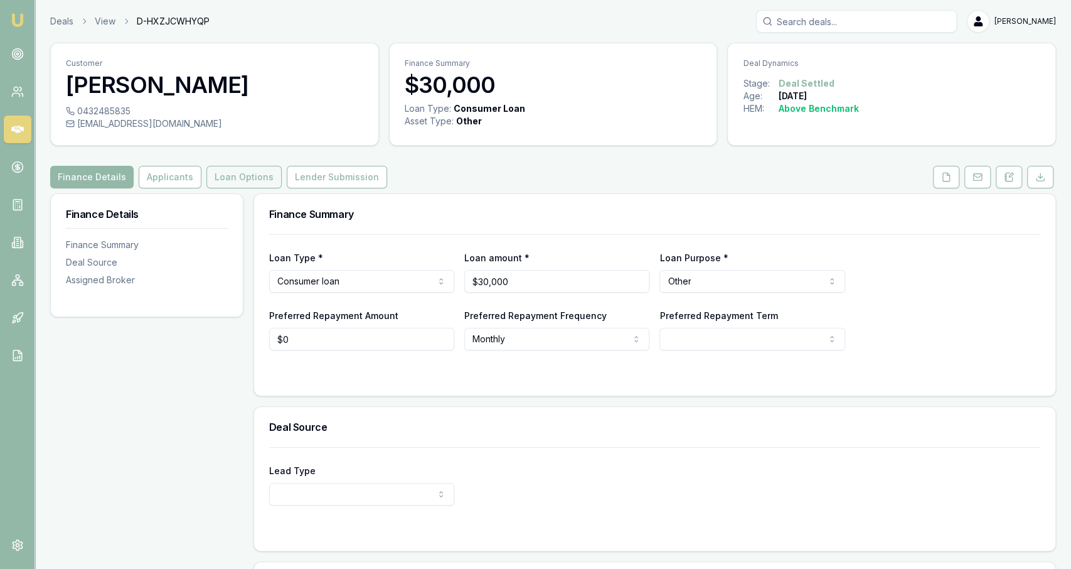
click at [236, 178] on button "Loan Options" at bounding box center [243, 177] width 75 height 23
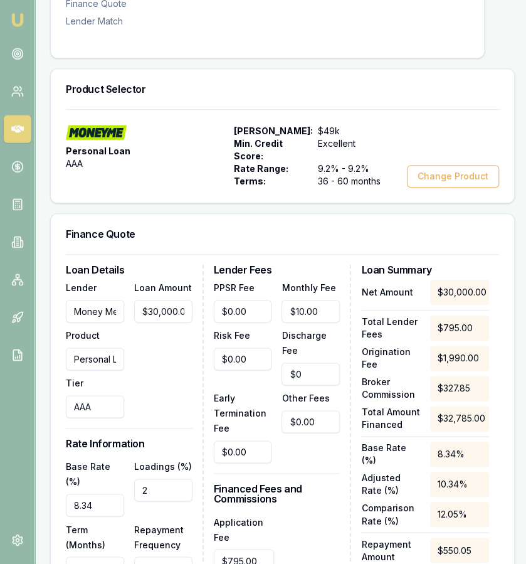
scroll to position [274, 0]
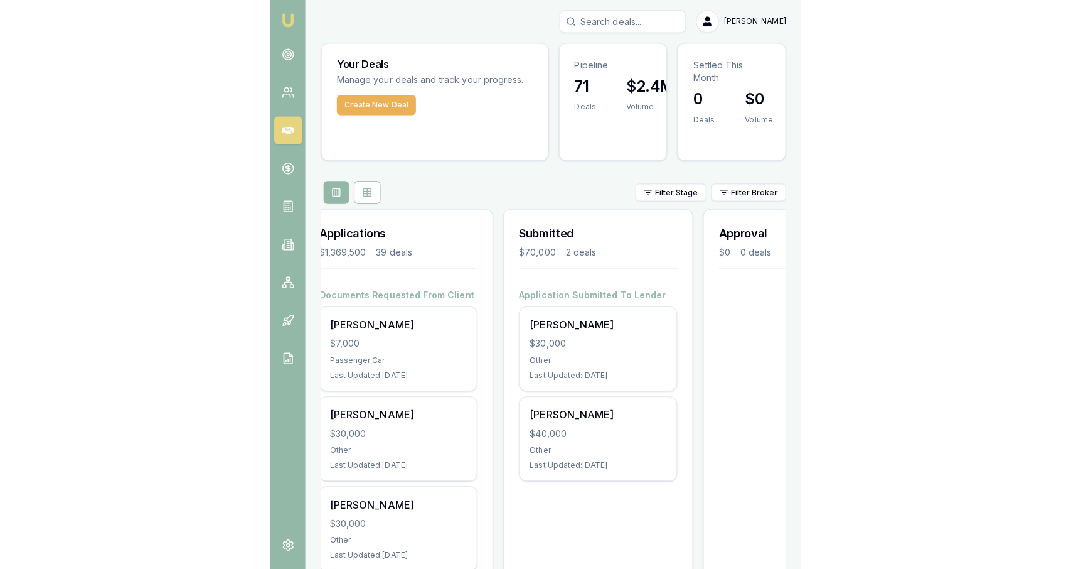
scroll to position [0, 221]
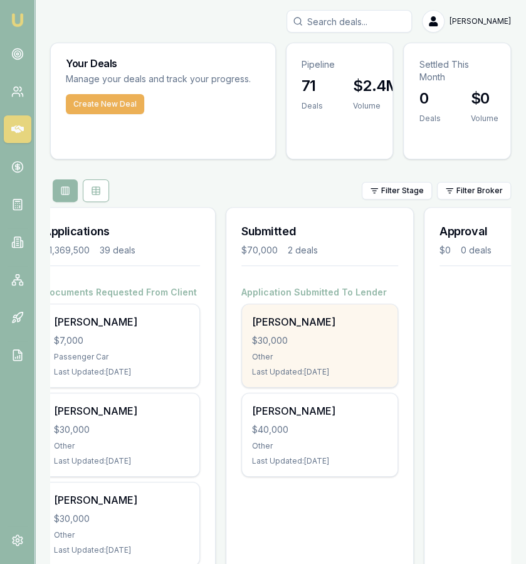
click at [373, 365] on div "[PERSON_NAME] $30,000 Other Last Updated: [DATE]" at bounding box center [320, 345] width 156 height 83
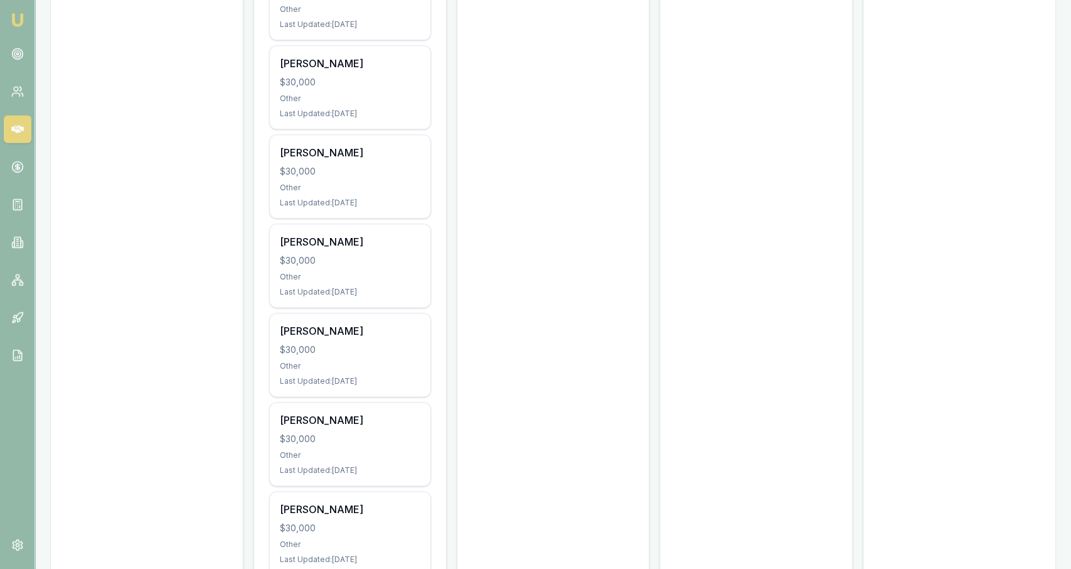
scroll to position [0, 0]
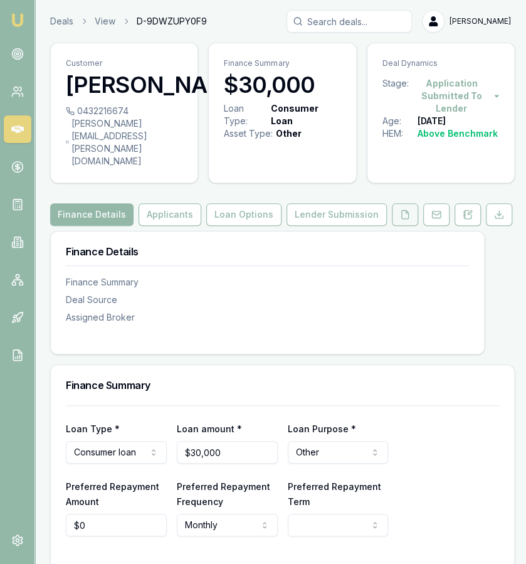
click at [412, 203] on button at bounding box center [405, 214] width 26 height 23
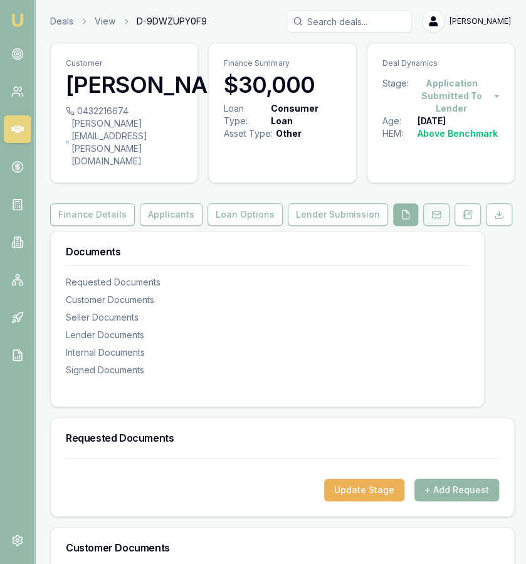
click at [426, 206] on button at bounding box center [437, 214] width 26 height 23
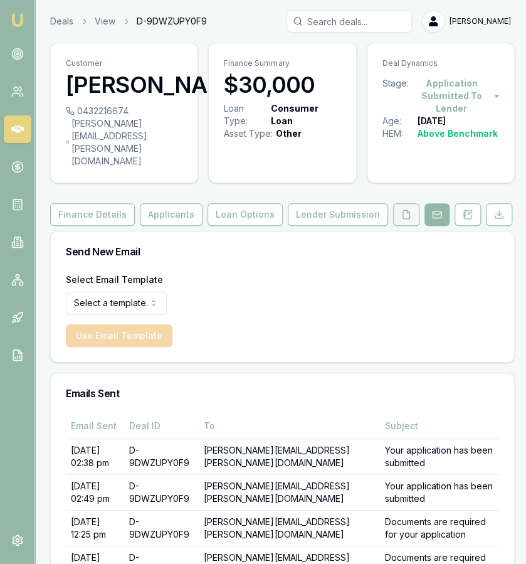
click at [406, 213] on button at bounding box center [406, 214] width 26 height 23
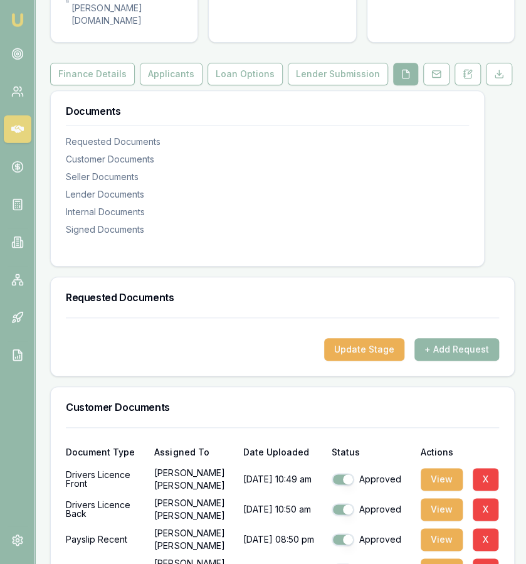
scroll to position [80, 0]
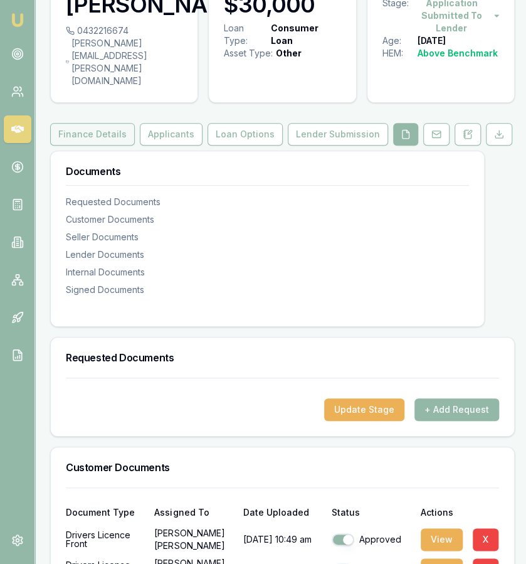
click at [114, 125] on button "Finance Details" at bounding box center [92, 134] width 85 height 23
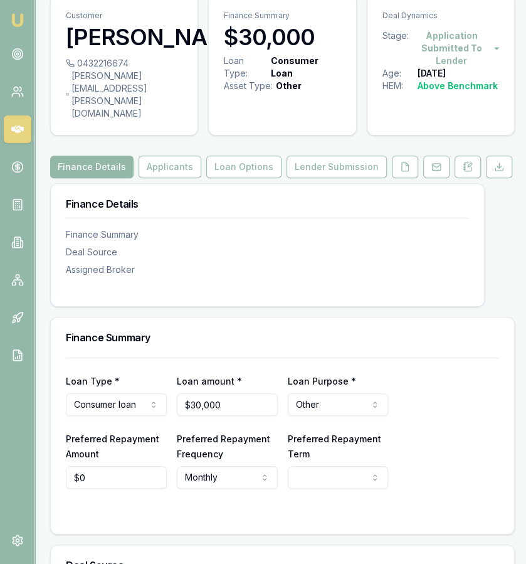
scroll to position [48, 0]
click at [184, 156] on button "Applicants" at bounding box center [170, 167] width 63 height 23
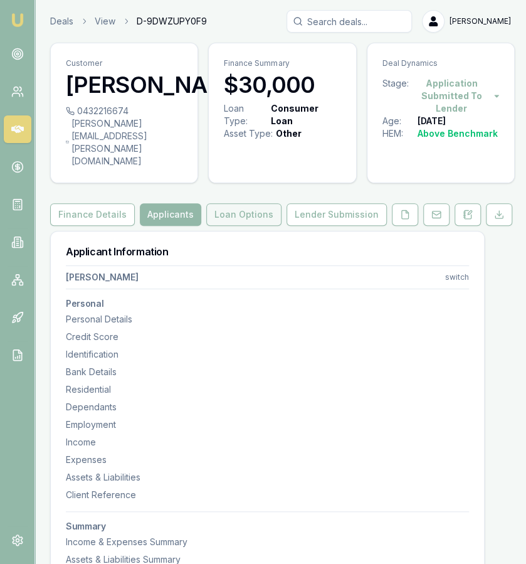
click at [251, 203] on button "Loan Options" at bounding box center [243, 214] width 75 height 23
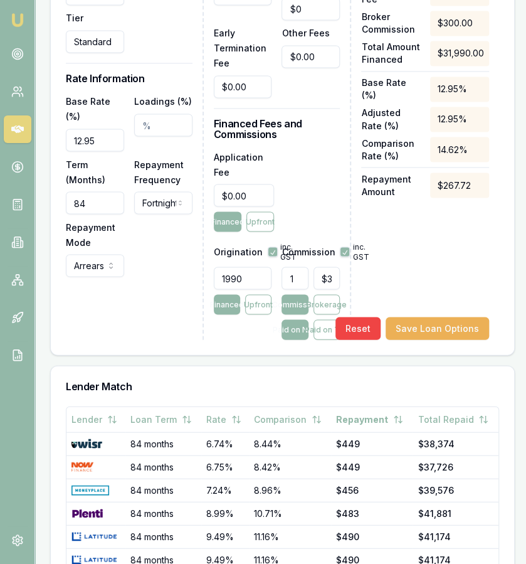
scroll to position [660, 0]
